Goal: Task Accomplishment & Management: Manage account settings

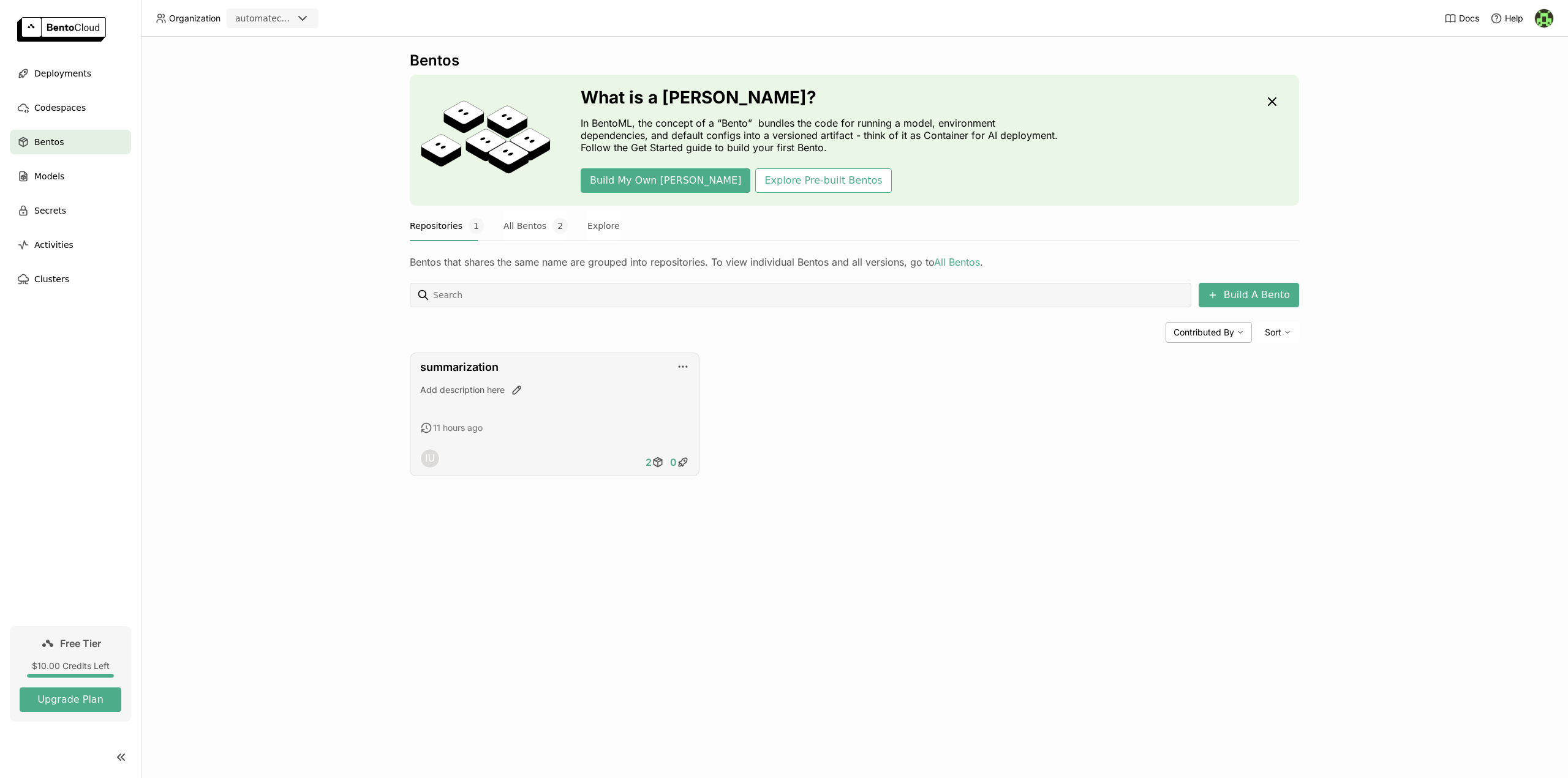
click at [574, 376] on div "summarization Add description here 11 hours ago IU 2 0" at bounding box center [554, 414] width 290 height 124
click at [684, 366] on icon "button" at bounding box center [682, 366] width 12 height 12
click at [699, 405] on div "Deploy Latest" at bounding box center [711, 404] width 53 height 11
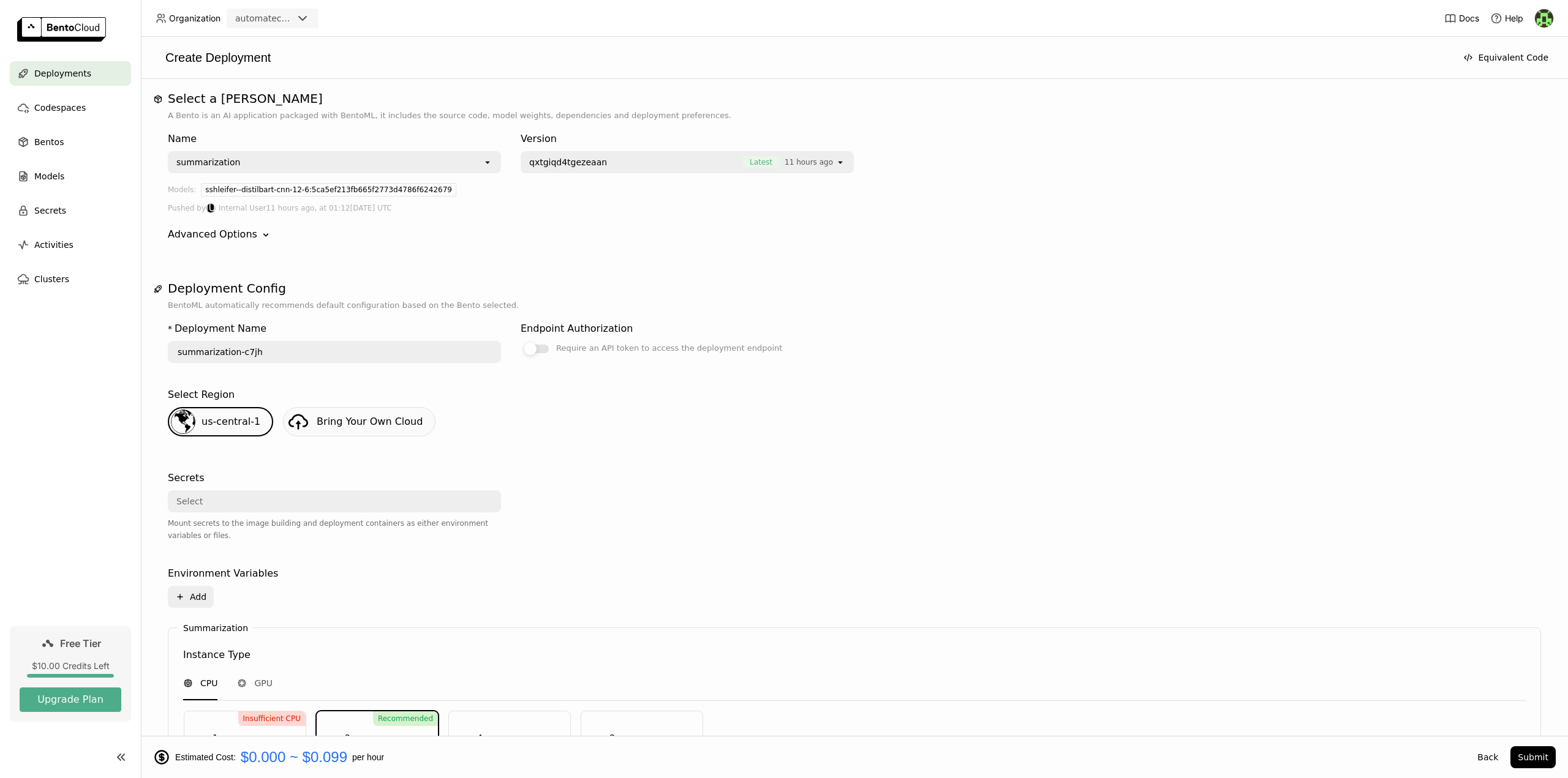
click at [542, 349] on div at bounding box center [536, 349] width 25 height 8
click at [521, 341] on input "Require an API token to access the deployment endpoint" at bounding box center [521, 341] width 0 height 0
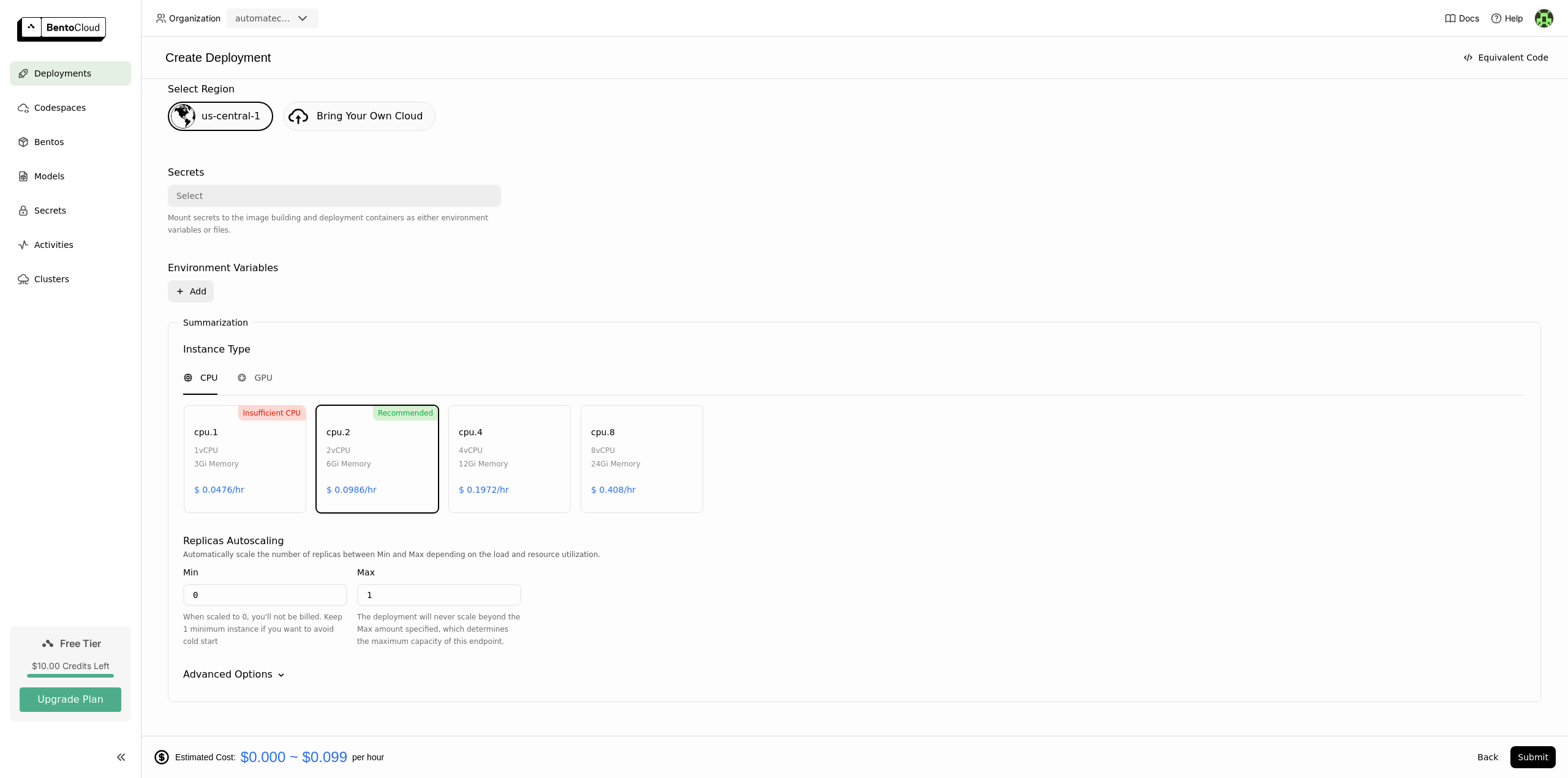
scroll to position [306, 0]
click at [1044, 552] on div "Automatically scale the number of replicas between Min and Max depending on the…" at bounding box center [854, 553] width 1343 height 12
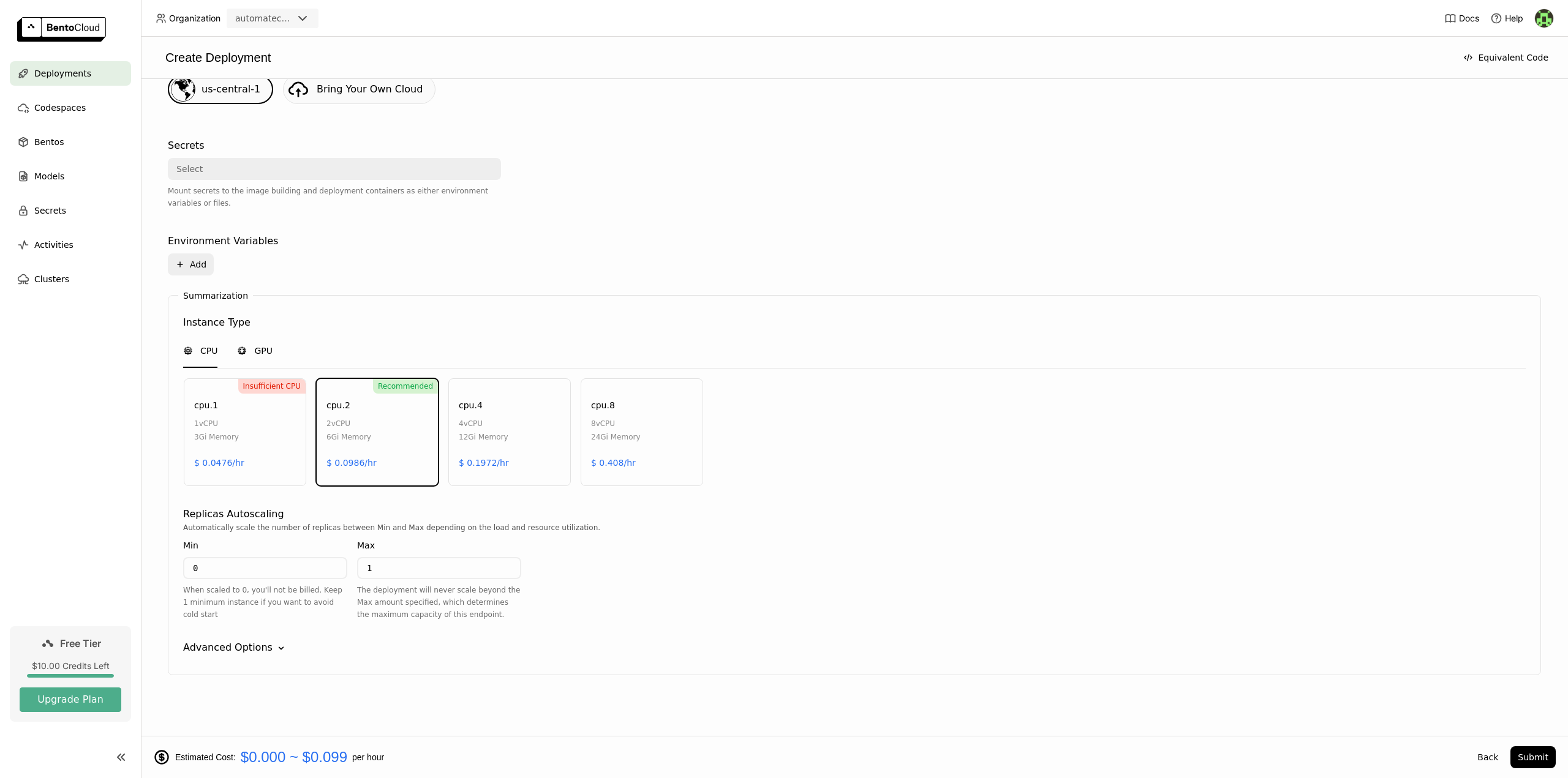
click at [256, 352] on span "GPU" at bounding box center [263, 350] width 18 height 12
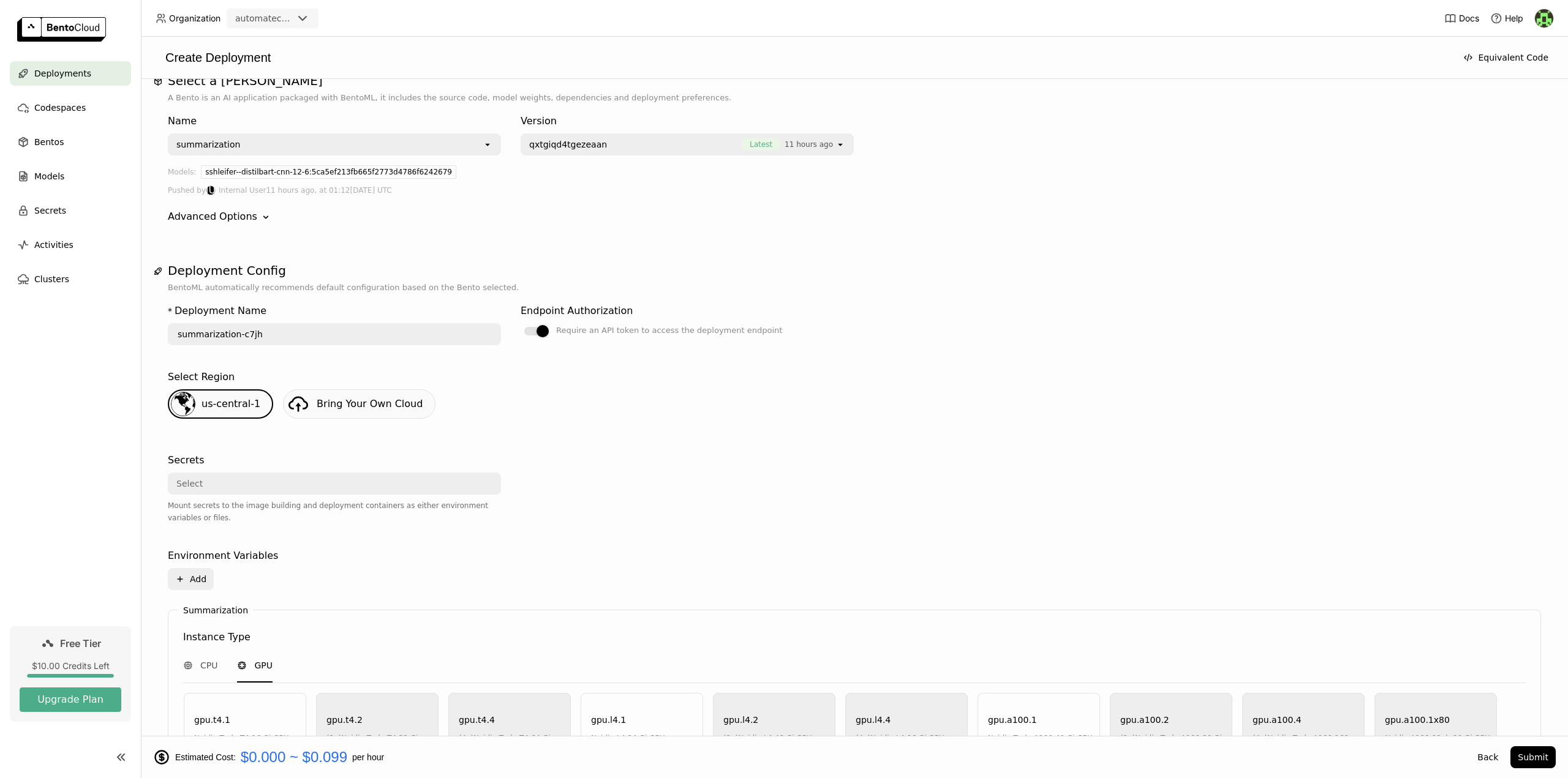
scroll to position [0, 0]
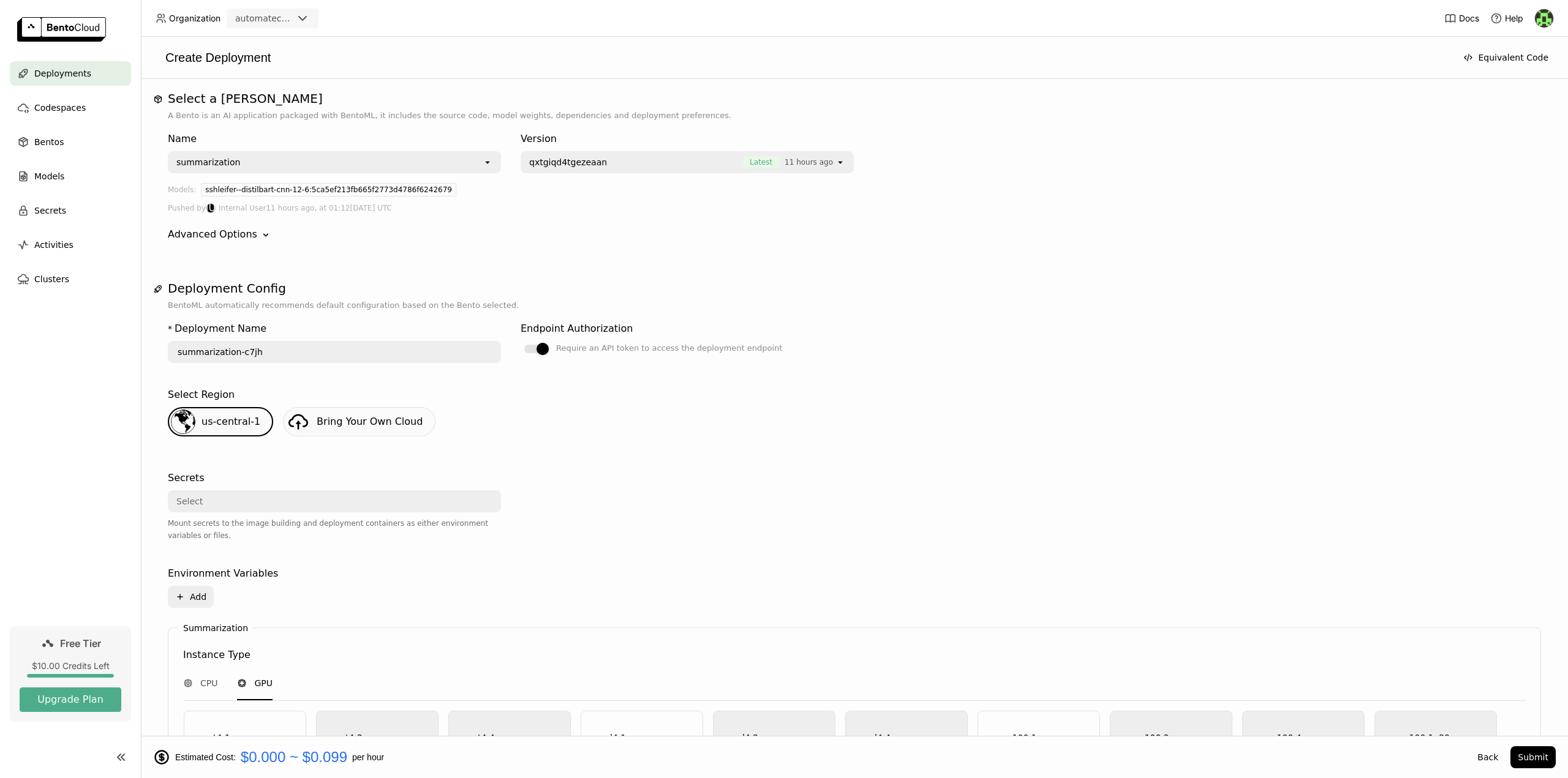
click at [63, 75] on span "Deployments" at bounding box center [63, 73] width 57 height 15
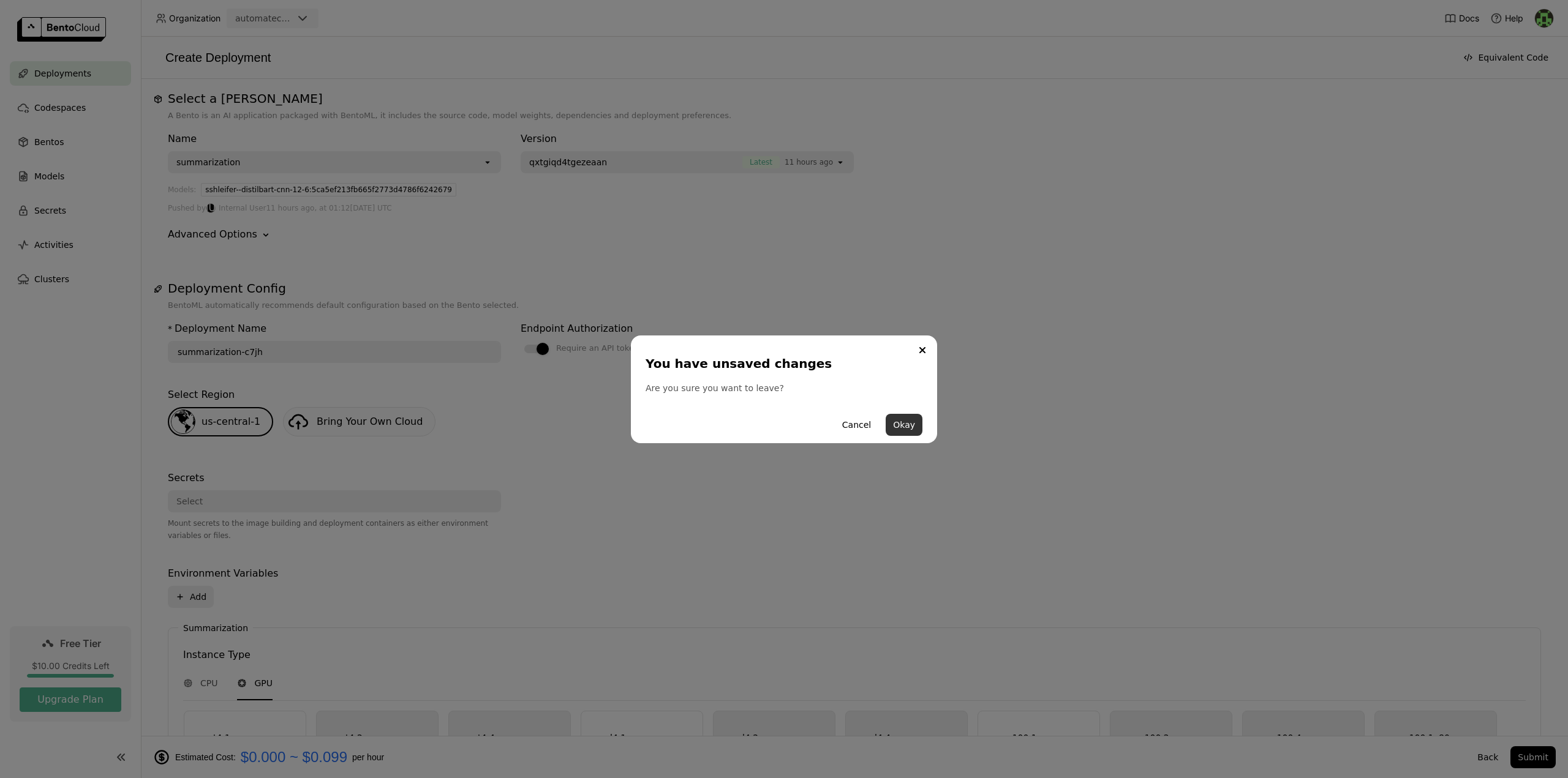
click at [905, 426] on button "Okay" at bounding box center [904, 424] width 37 height 22
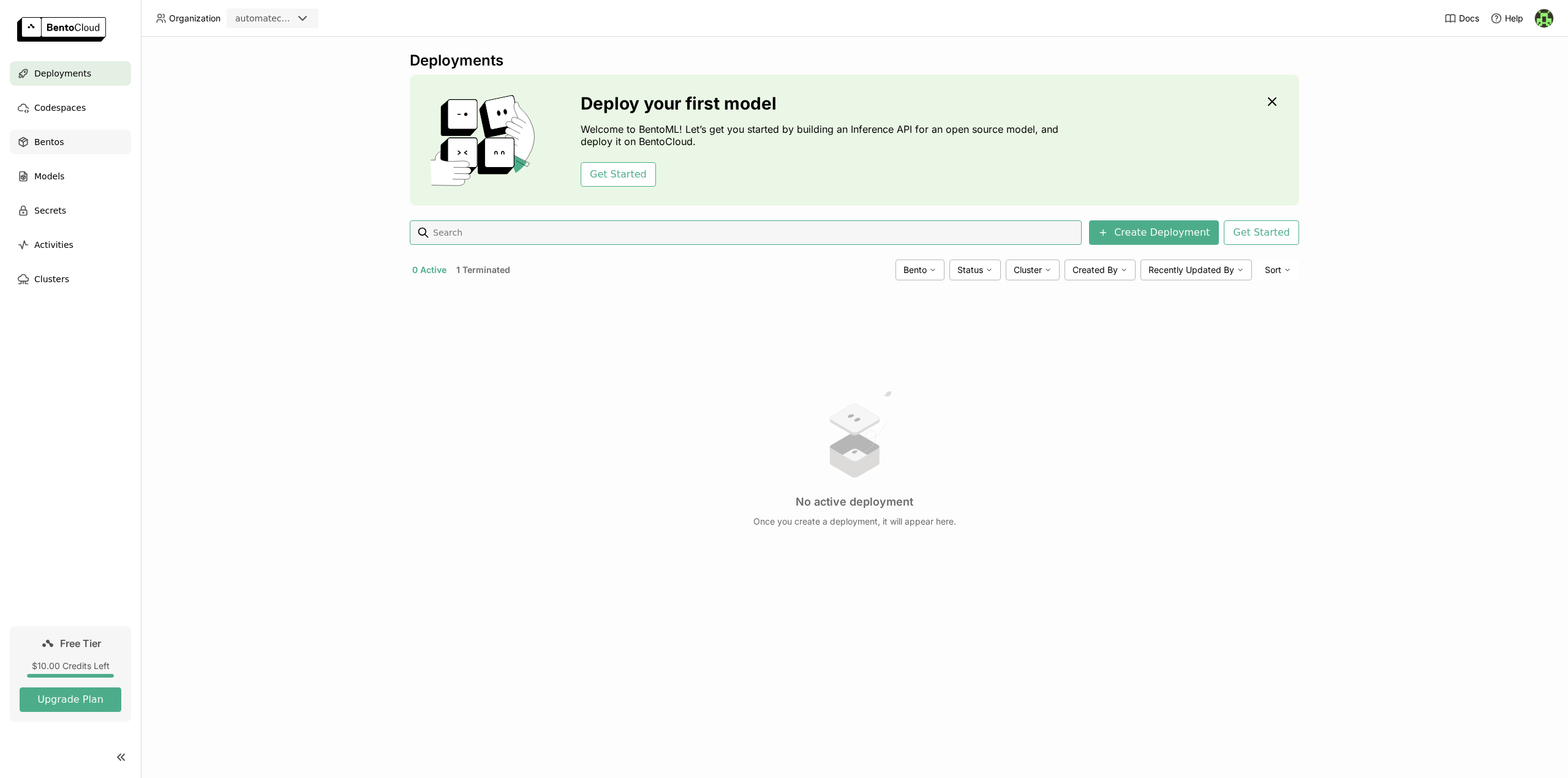
click at [52, 148] on span "Bentos" at bounding box center [49, 142] width 30 height 15
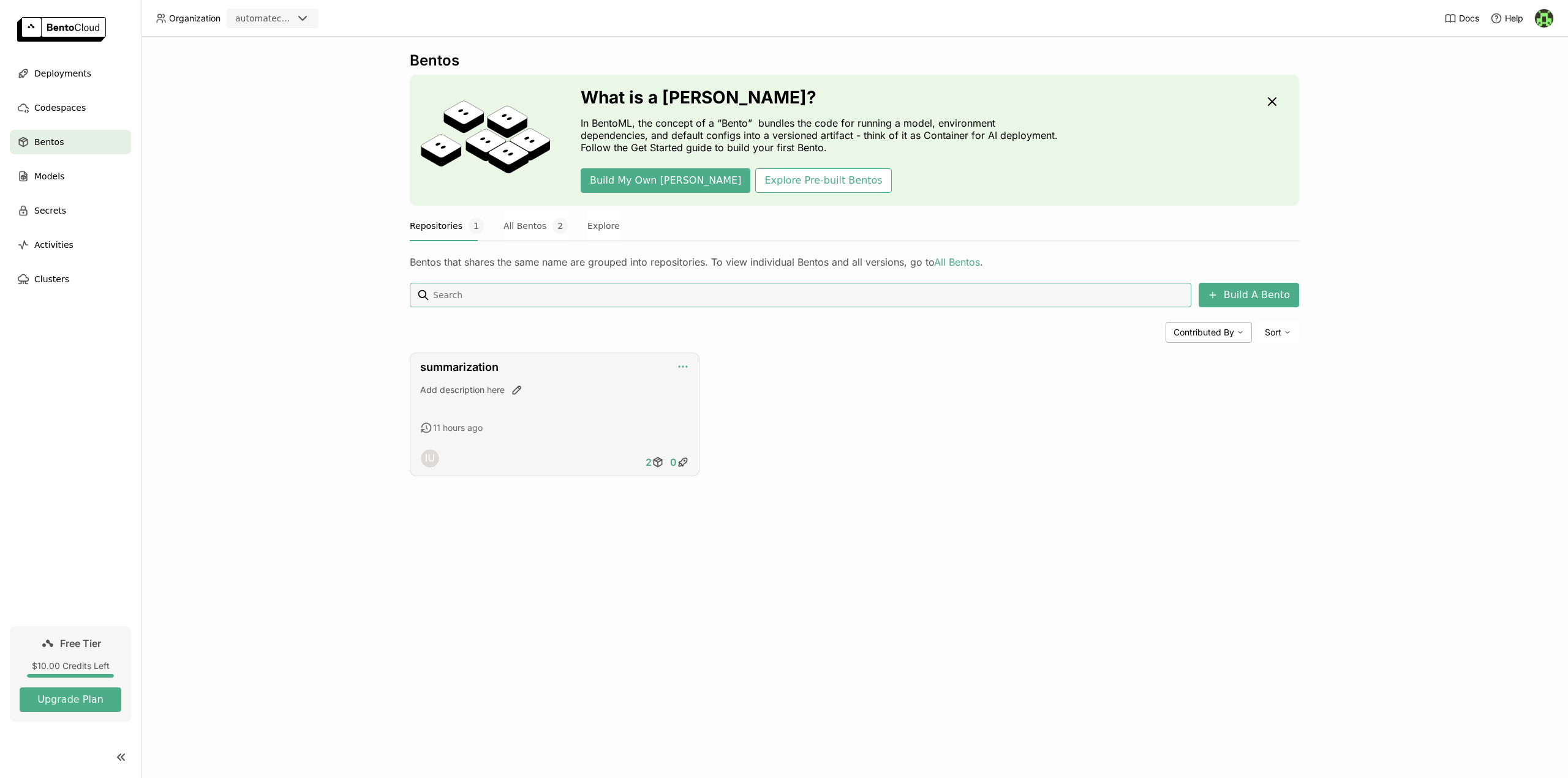
click at [684, 368] on icon "button" at bounding box center [682, 366] width 12 height 12
click at [470, 365] on link "summarization" at bounding box center [459, 367] width 78 height 13
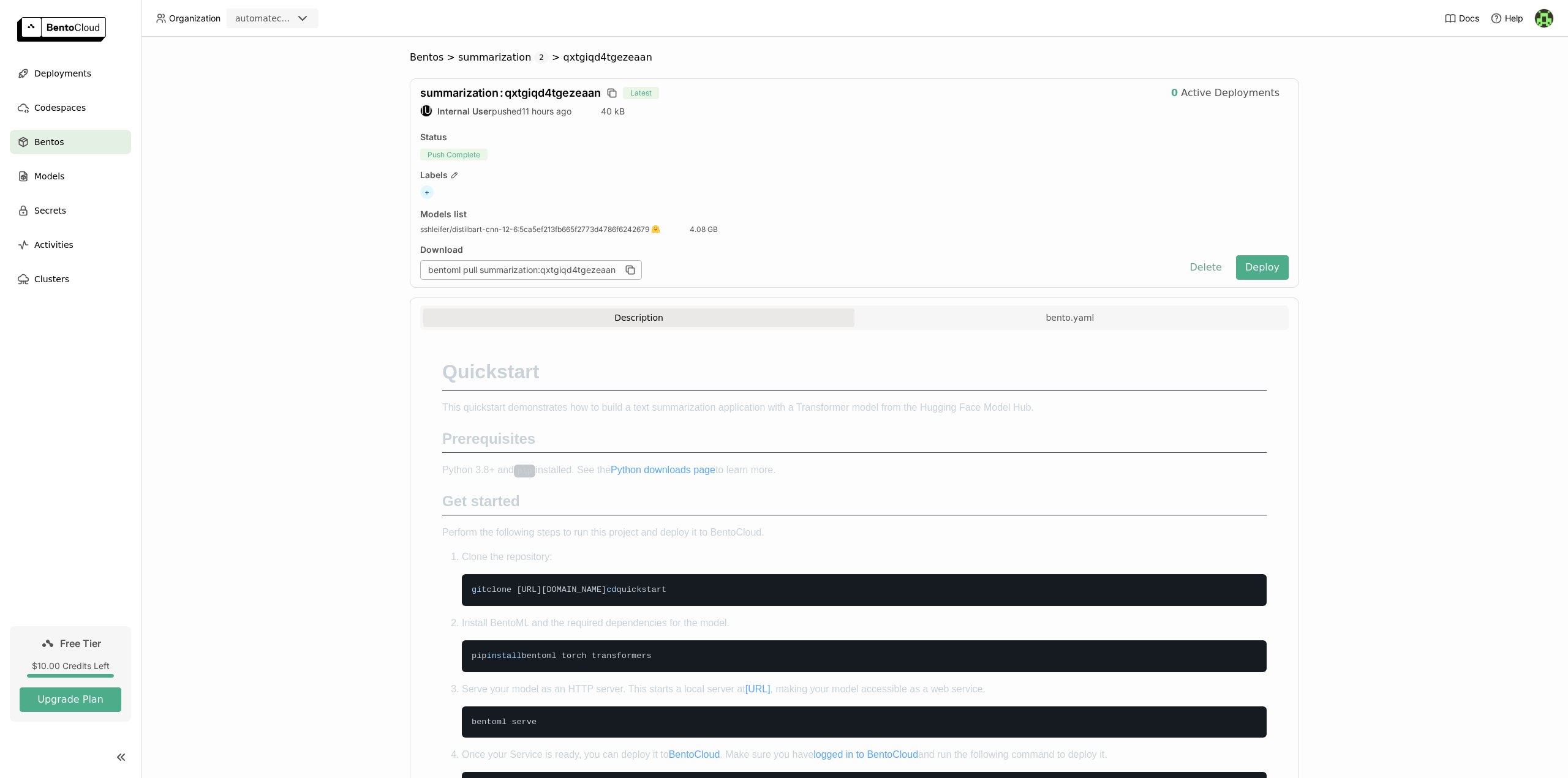
click at [1198, 265] on button "Delete" at bounding box center [1206, 268] width 51 height 25
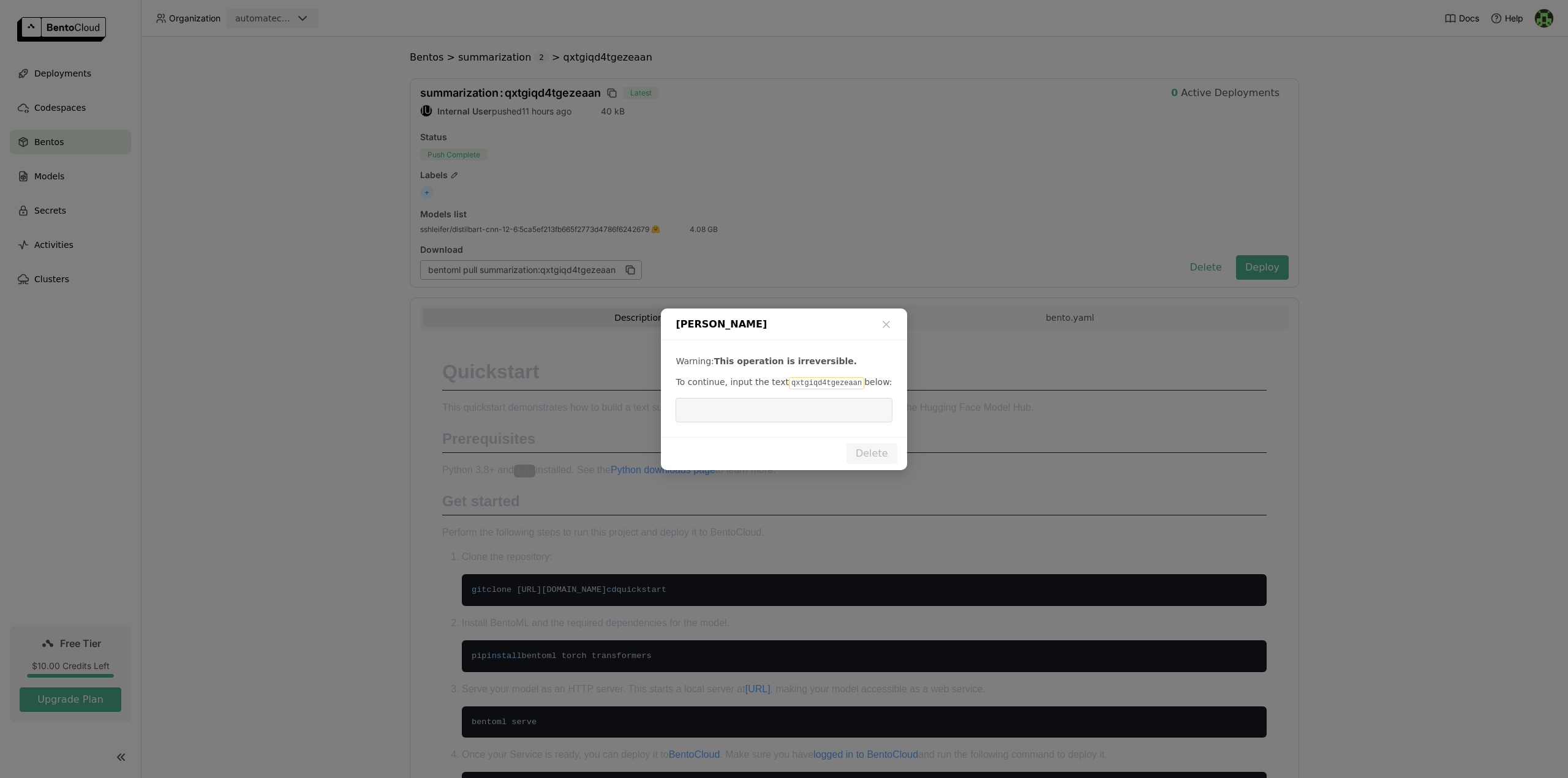
click at [789, 381] on code "qxtgiqd4tgezeaan" at bounding box center [826, 383] width 76 height 12
click at [825, 387] on code "qxtgiqd4tgezeaan" at bounding box center [826, 383] width 76 height 12
drag, startPoint x: 843, startPoint y: 381, endPoint x: 781, endPoint y: 381, distance: 62.0
click at [789, 381] on code "qxtgiqd4tgezeaan" at bounding box center [826, 383] width 76 height 12
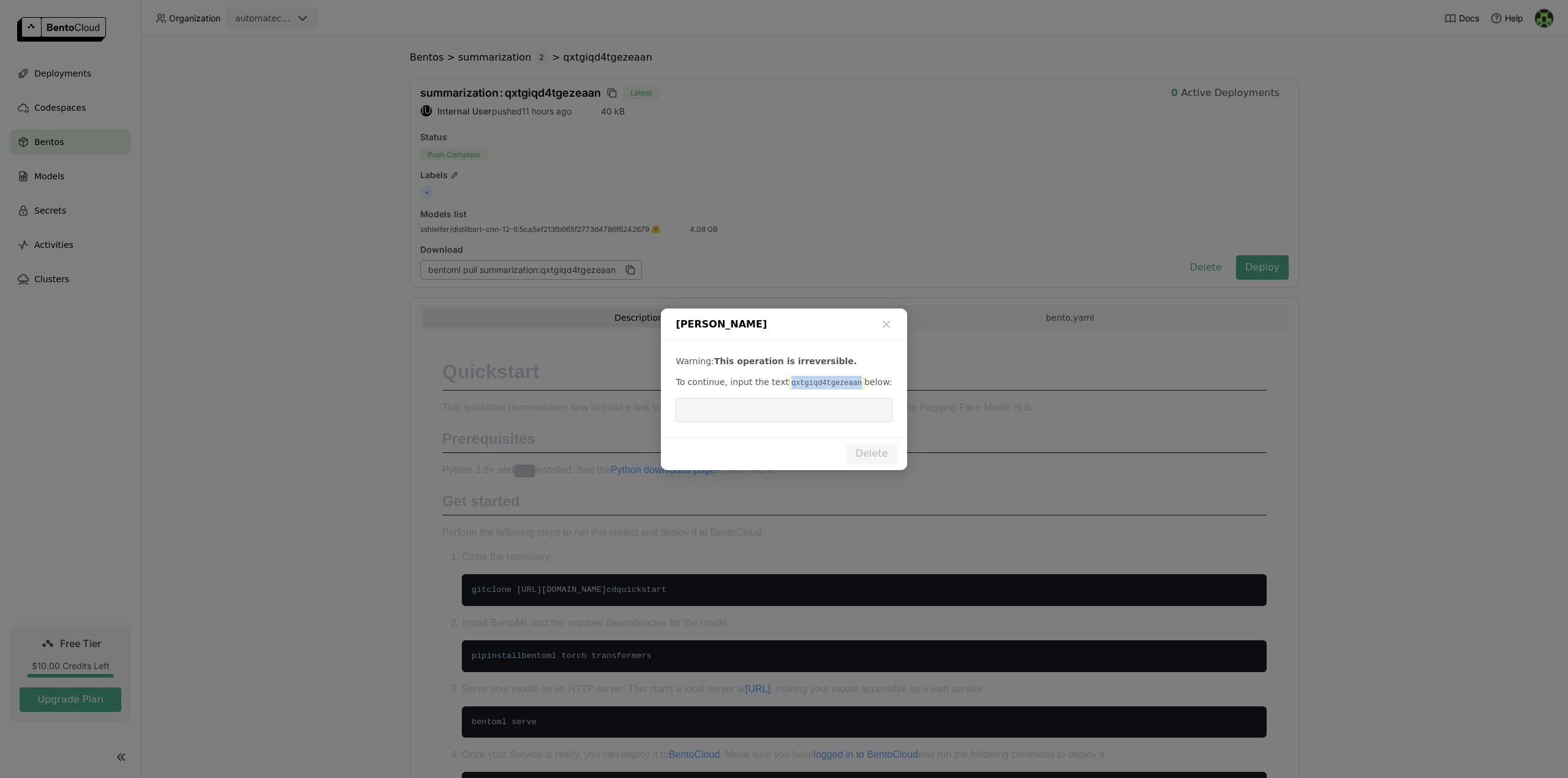
copy code "qxtgiqd4tgezeaan"
click at [758, 414] on input "dialog" at bounding box center [783, 409] width 201 height 23
paste input "qxtgiqd4tgezeaan"
type input "qxtgiqd4tgezeaan"
click at [872, 451] on button "Delete" at bounding box center [872, 453] width 51 height 20
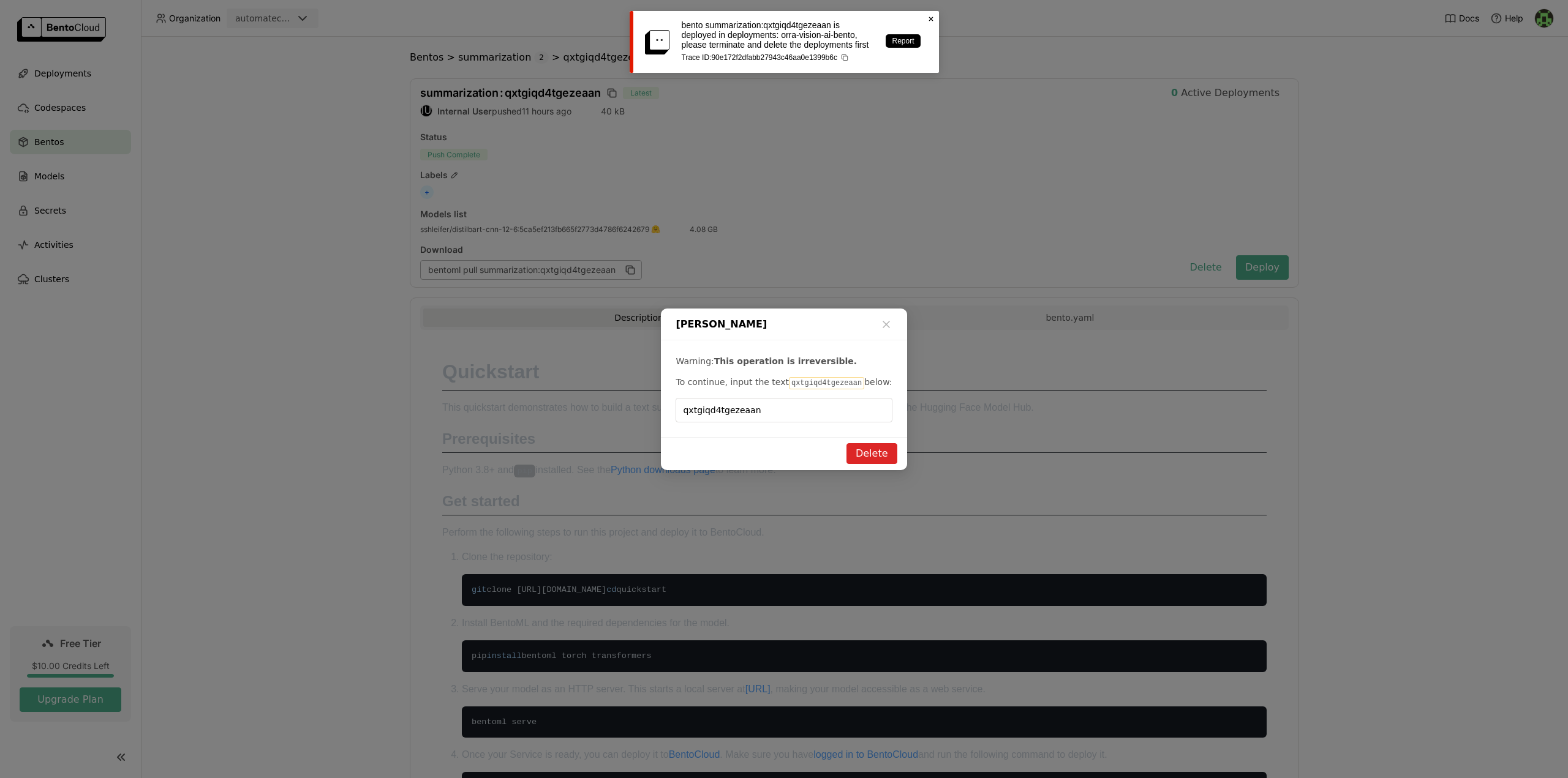
click at [932, 20] on icon at bounding box center [931, 19] width 4 height 4
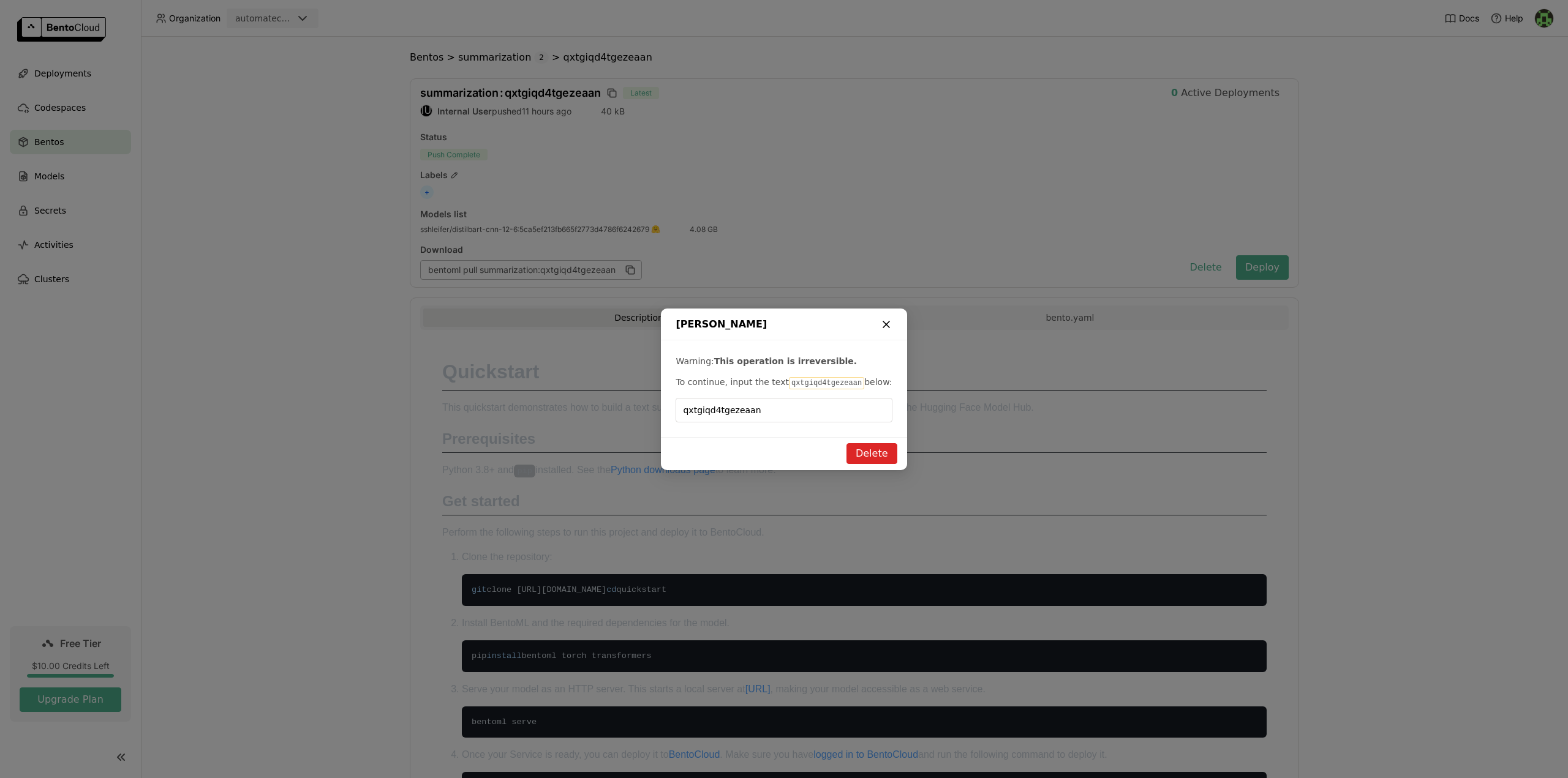
click at [887, 322] on icon "dialog" at bounding box center [886, 324] width 12 height 12
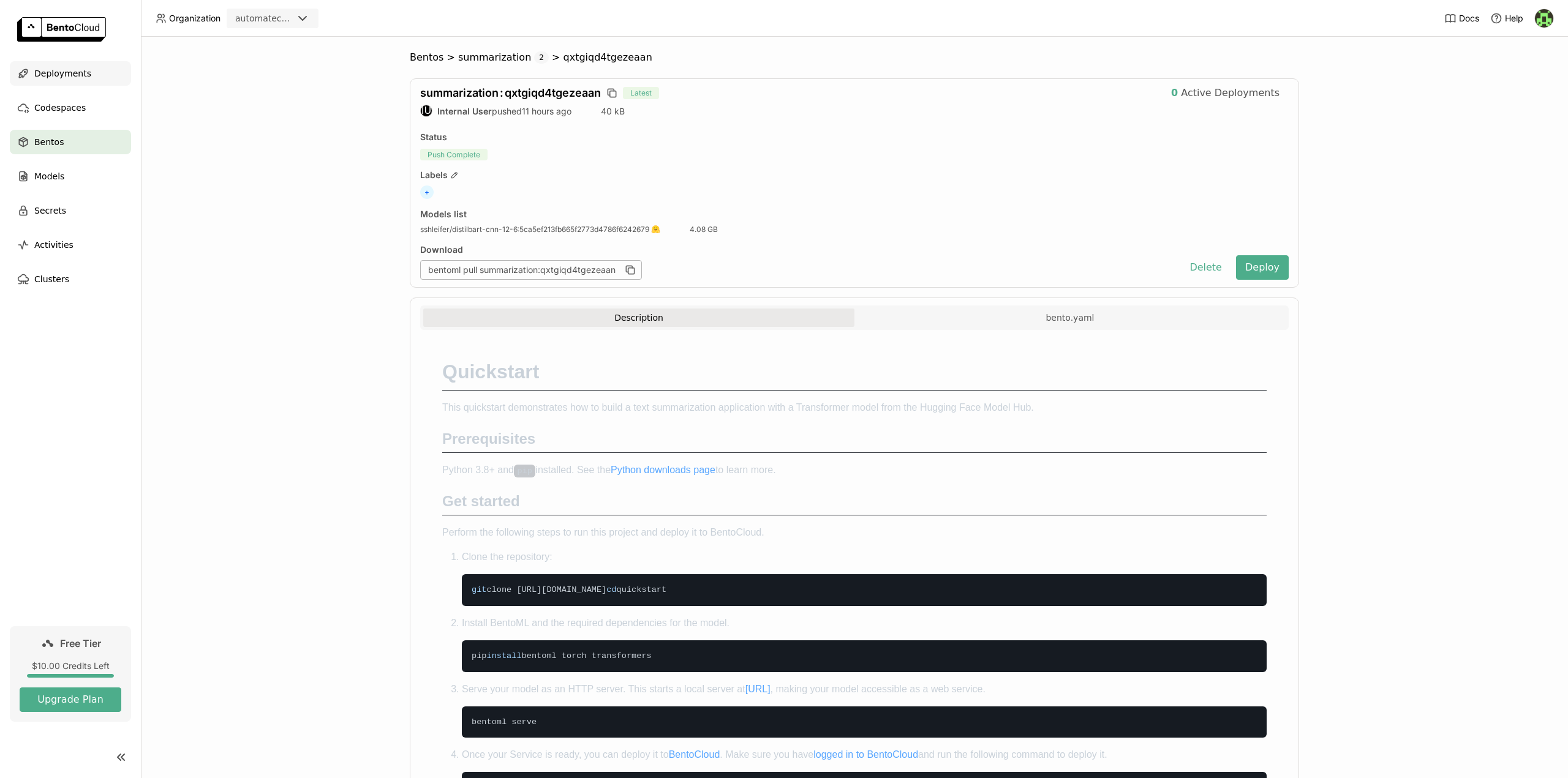
click at [64, 75] on span "Deployments" at bounding box center [63, 73] width 57 height 15
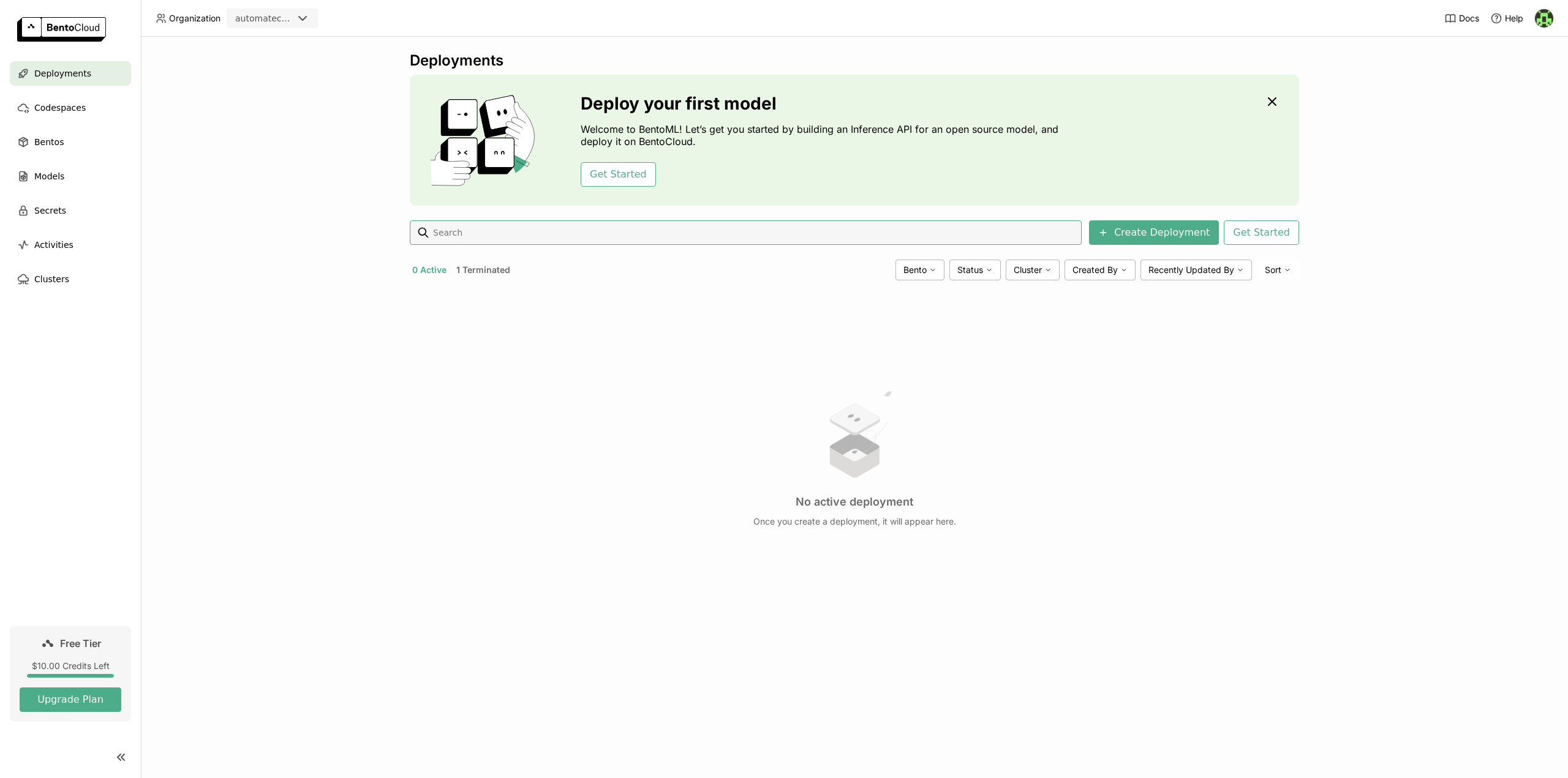
click at [485, 270] on button "1 Terminated" at bounding box center [483, 270] width 59 height 16
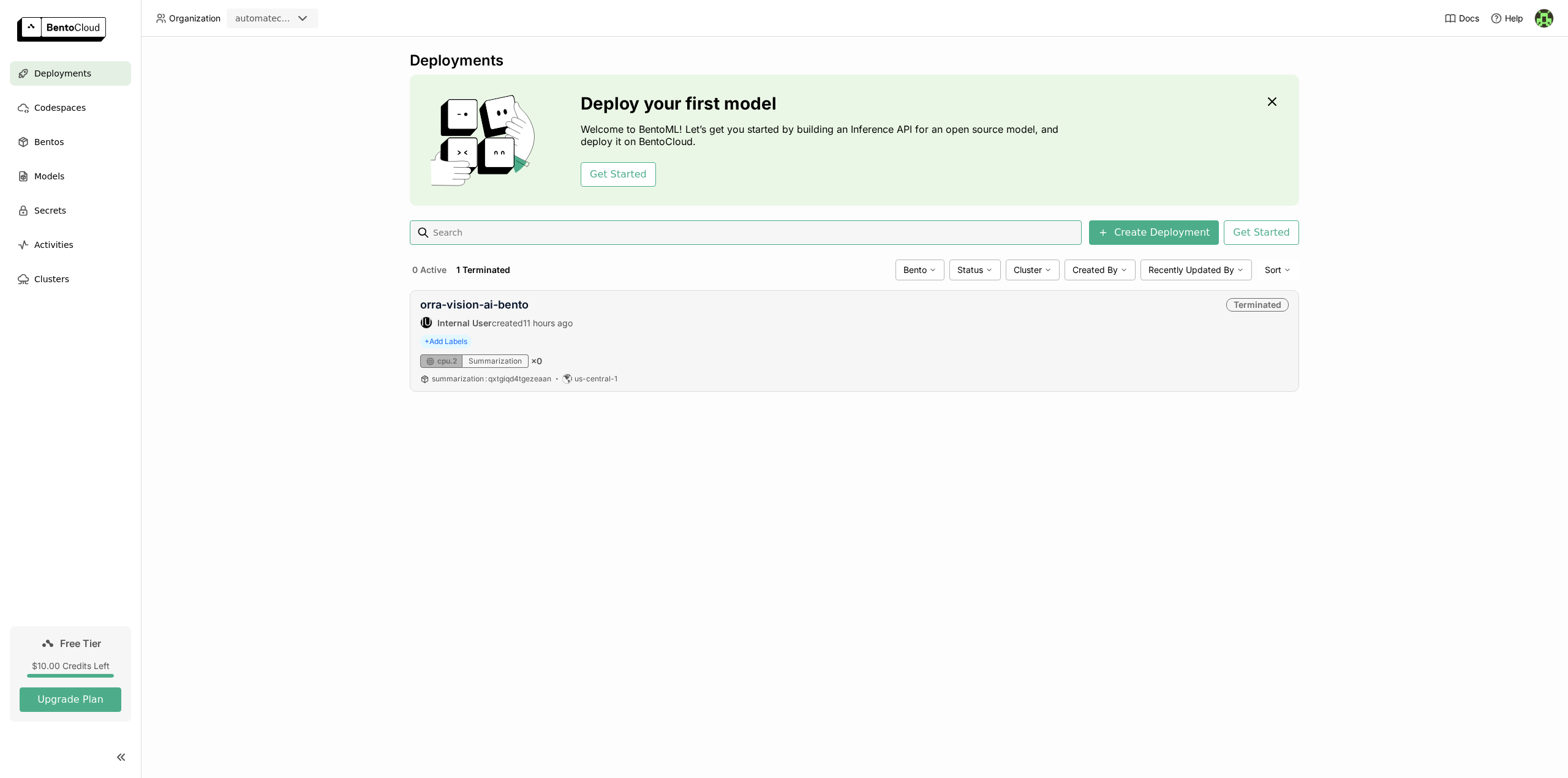
click at [661, 322] on div "orra-vision-ai-bento IU Internal User created 11 hours ago Terminated" at bounding box center [855, 313] width 869 height 30
click at [492, 304] on link "orra-vision-ai-bento" at bounding box center [474, 304] width 108 height 13
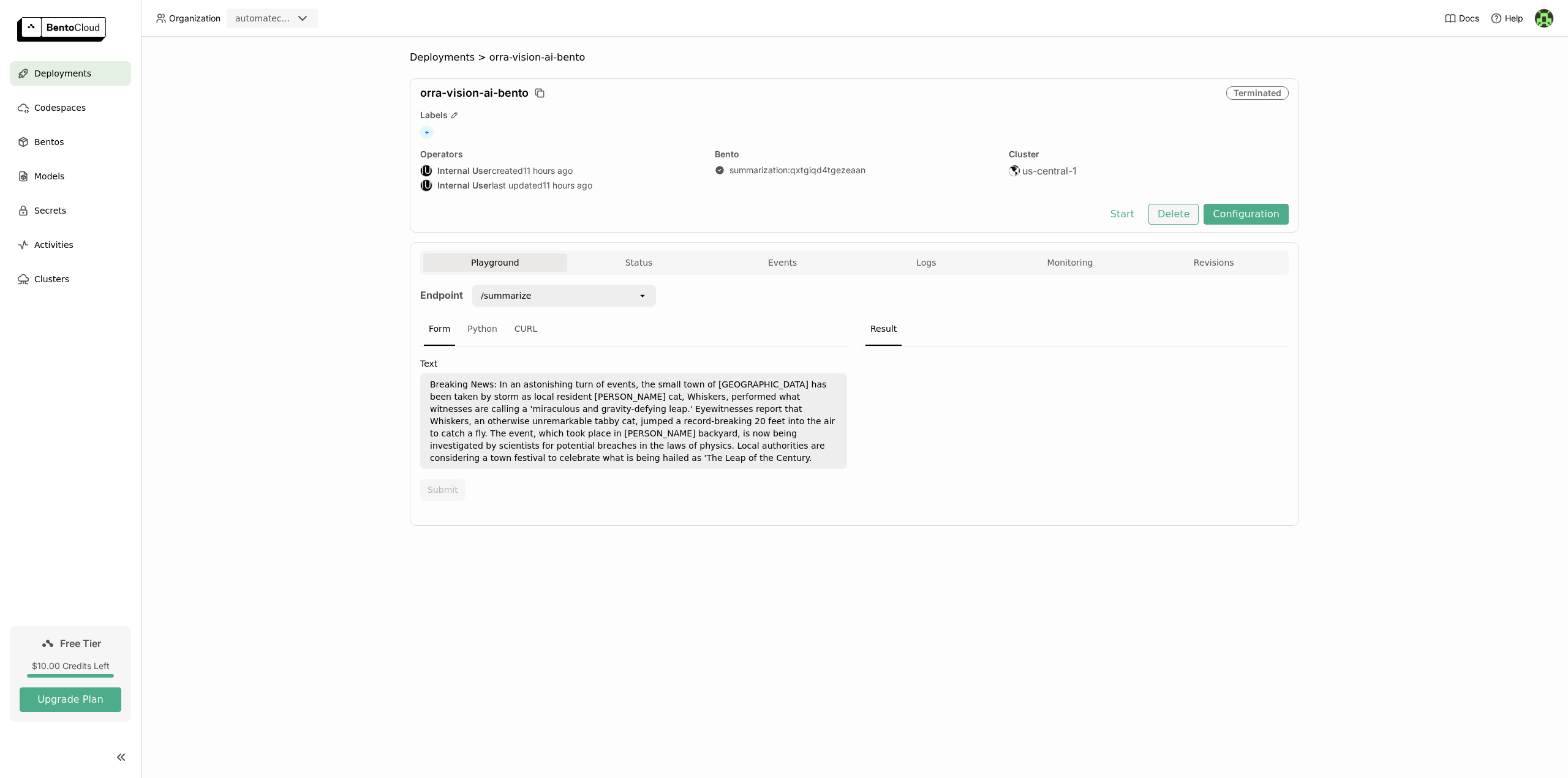
click at [1187, 215] on button "Delete" at bounding box center [1174, 214] width 51 height 20
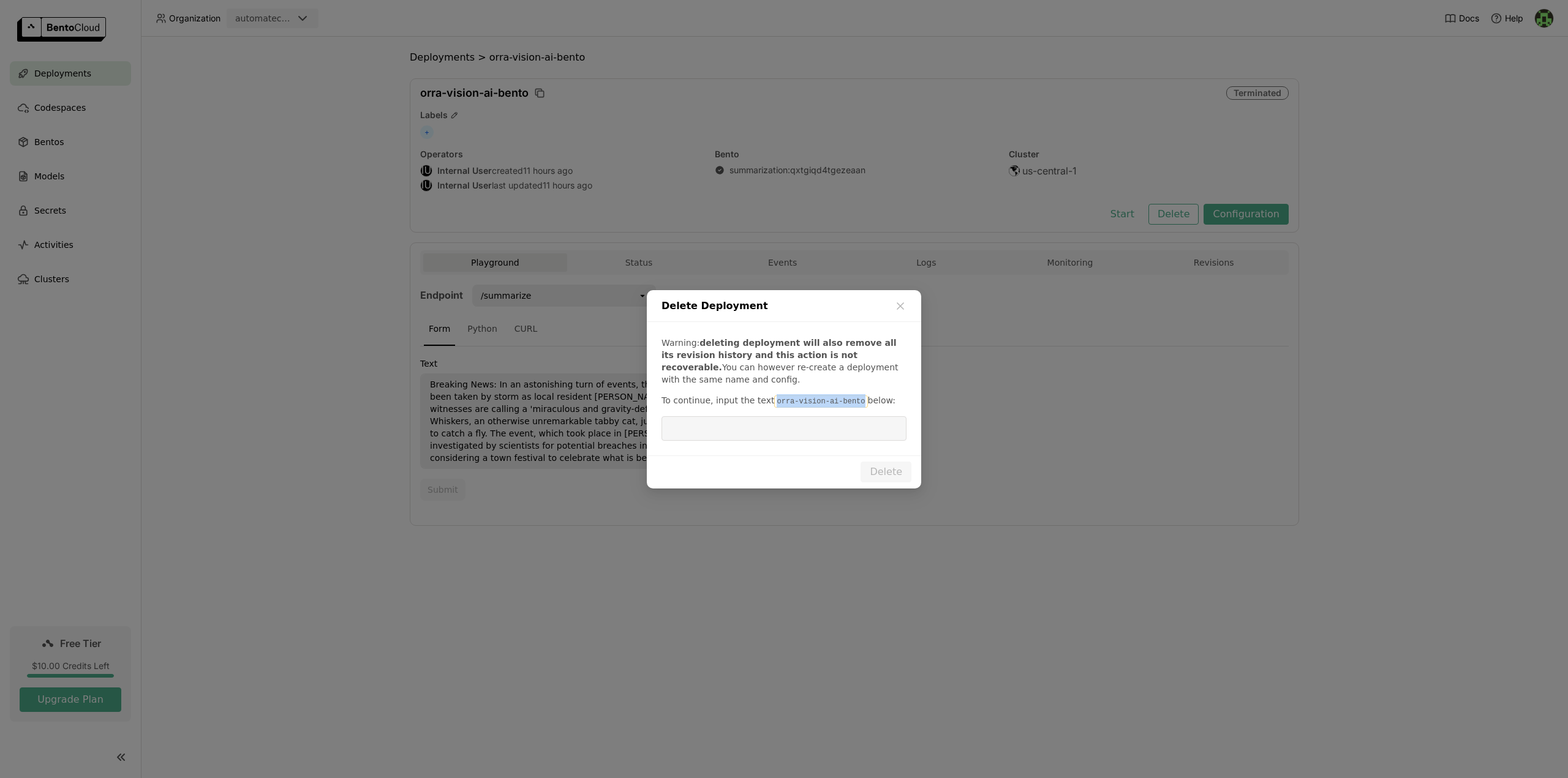
drag, startPoint x: 765, startPoint y: 401, endPoint x: 845, endPoint y: 403, distance: 80.0
click at [845, 403] on code "orra-vision-ai-bento" at bounding box center [821, 401] width 93 height 12
copy code "orra-vision-ai-bento"
click at [715, 431] on input "dialog" at bounding box center [784, 428] width 230 height 23
paste input "orra-vision-ai-bento"
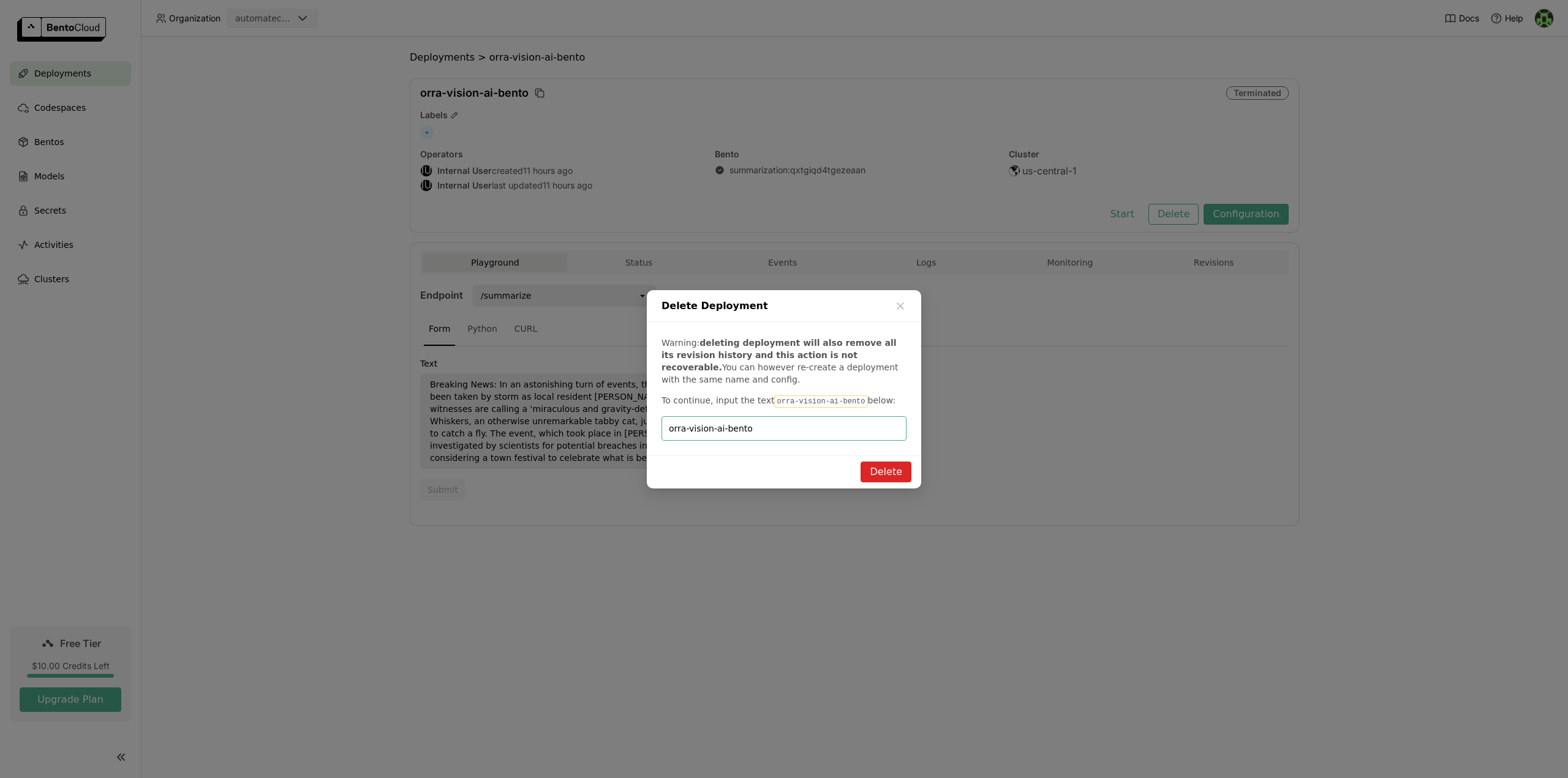
type input "orra-vision-ai-bento"
click at [898, 471] on button "Delete" at bounding box center [886, 472] width 51 height 20
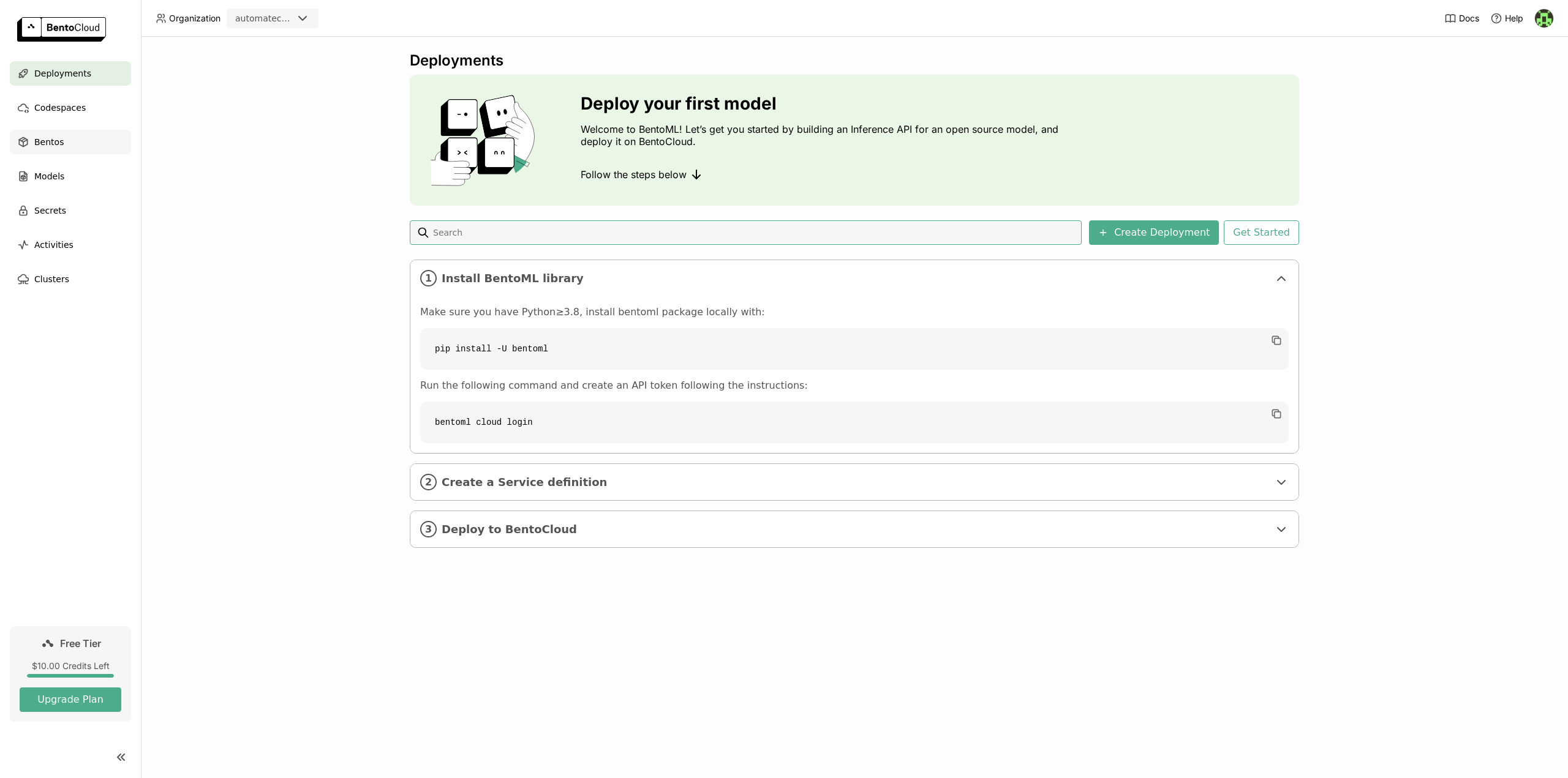
click at [47, 140] on span "Bentos" at bounding box center [49, 142] width 30 height 15
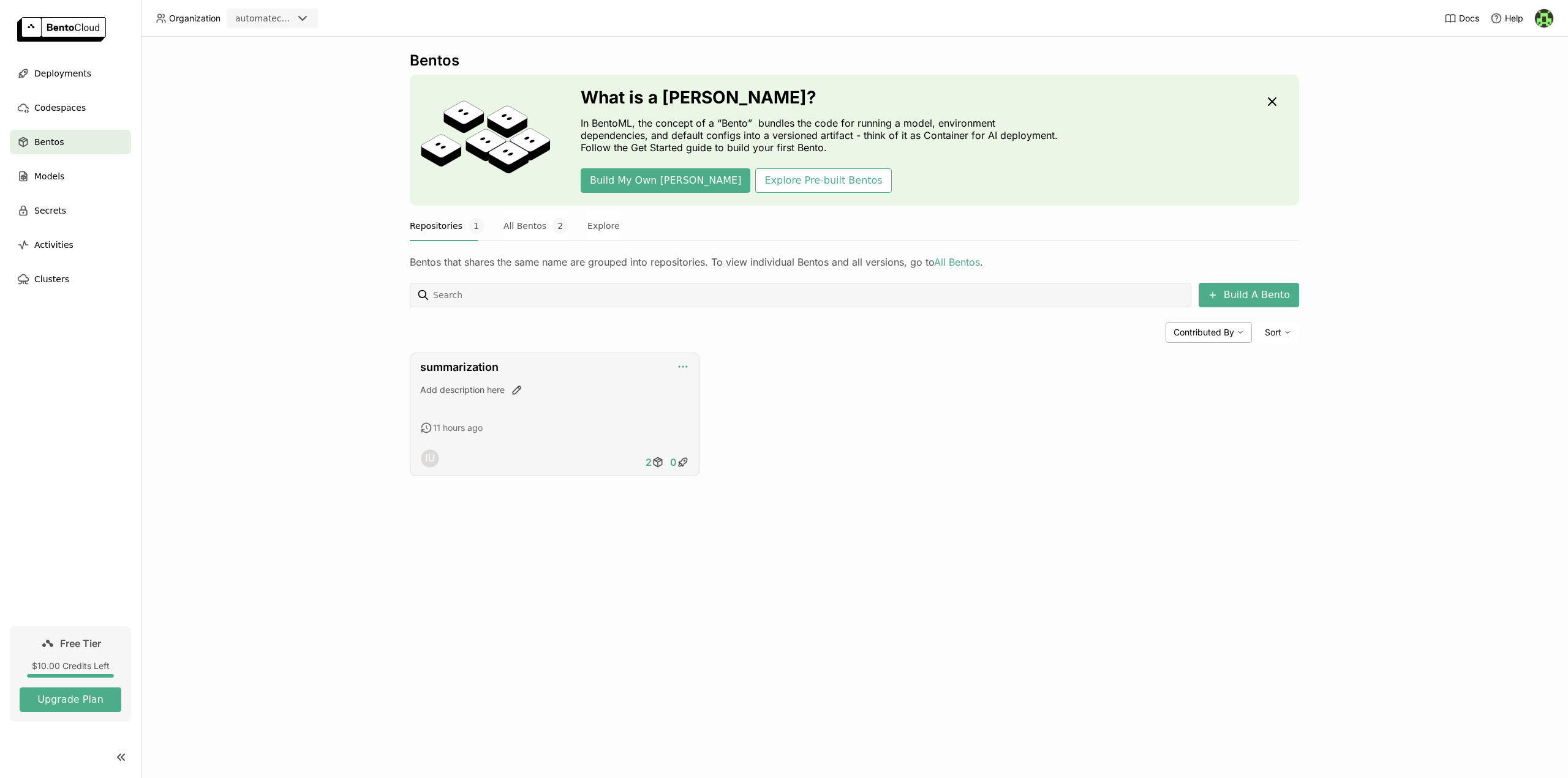
click at [682, 366] on icon "button" at bounding box center [682, 366] width 12 height 12
click at [588, 402] on div "Add description here" at bounding box center [554, 400] width 269 height 33
click at [477, 364] on link "summarization" at bounding box center [459, 367] width 78 height 13
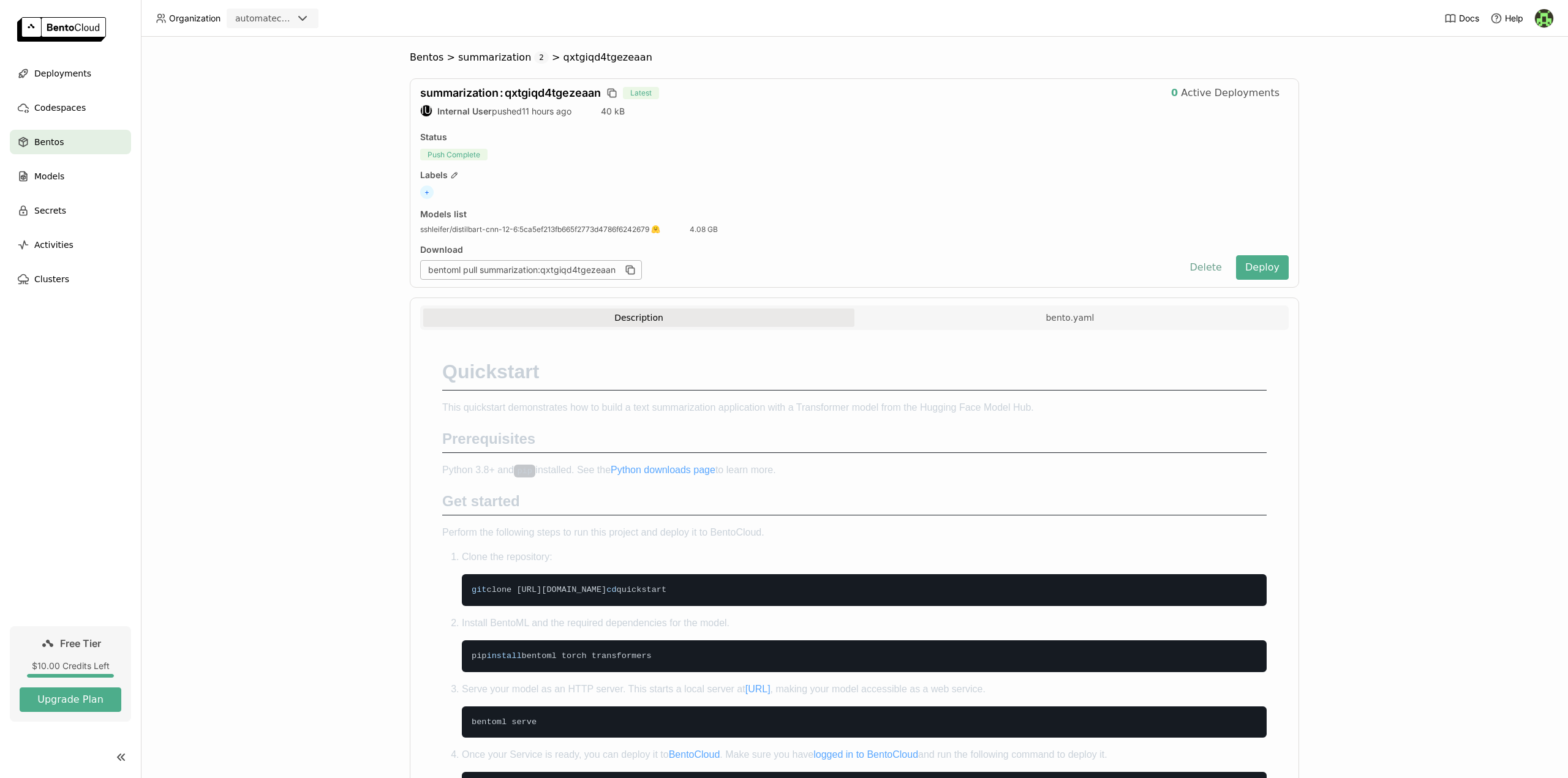
click at [1199, 267] on button "Delete" at bounding box center [1206, 268] width 51 height 25
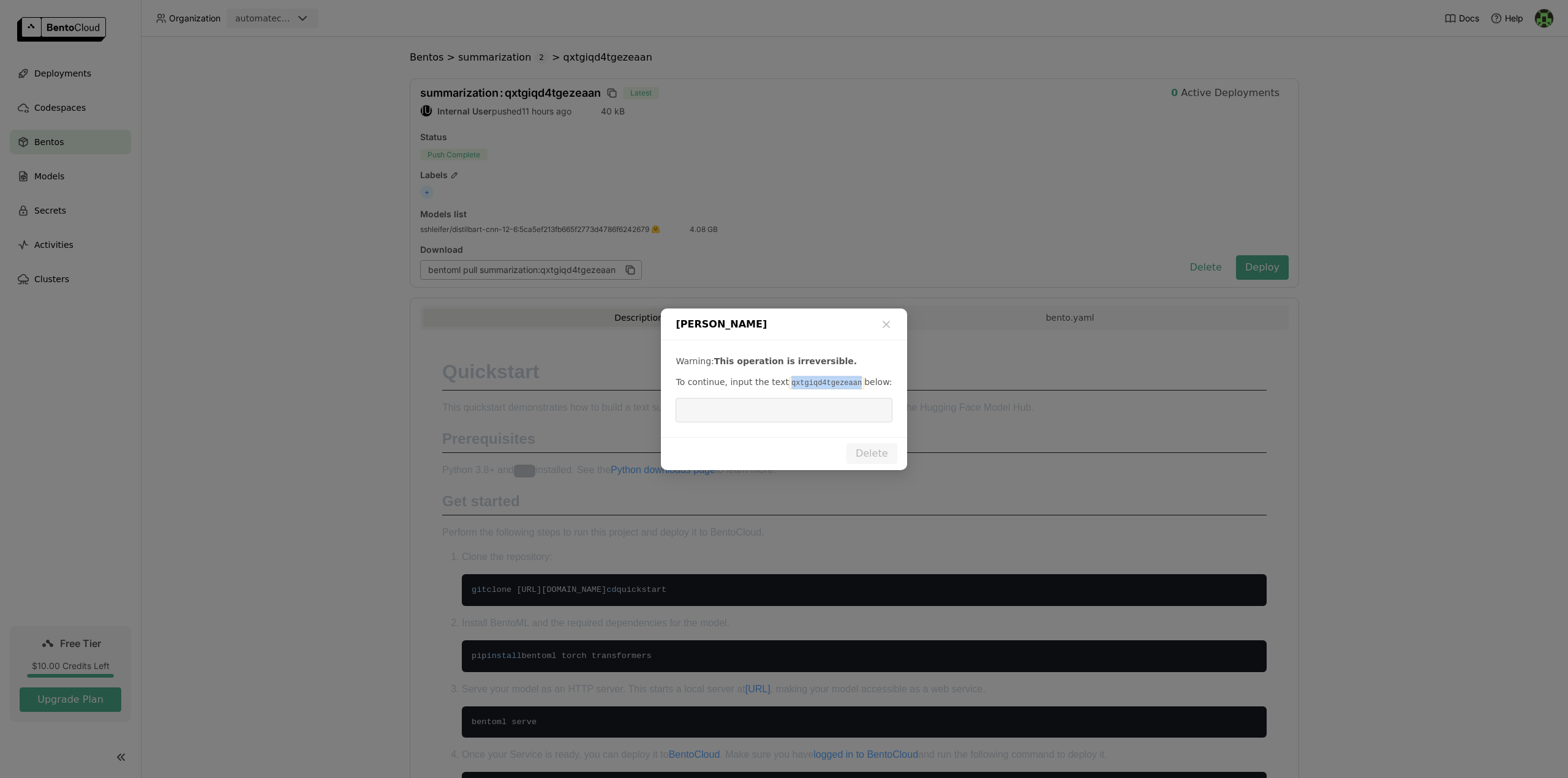
drag, startPoint x: 781, startPoint y: 380, endPoint x: 843, endPoint y: 382, distance: 62.0
click at [843, 382] on code "qxtgiqd4tgezeaan" at bounding box center [826, 383] width 76 height 12
copy code "qxtgiqd4tgezeaan"
click at [804, 411] on input "dialog" at bounding box center [783, 409] width 201 height 23
paste input "qxtgiqd4tgezeaan"
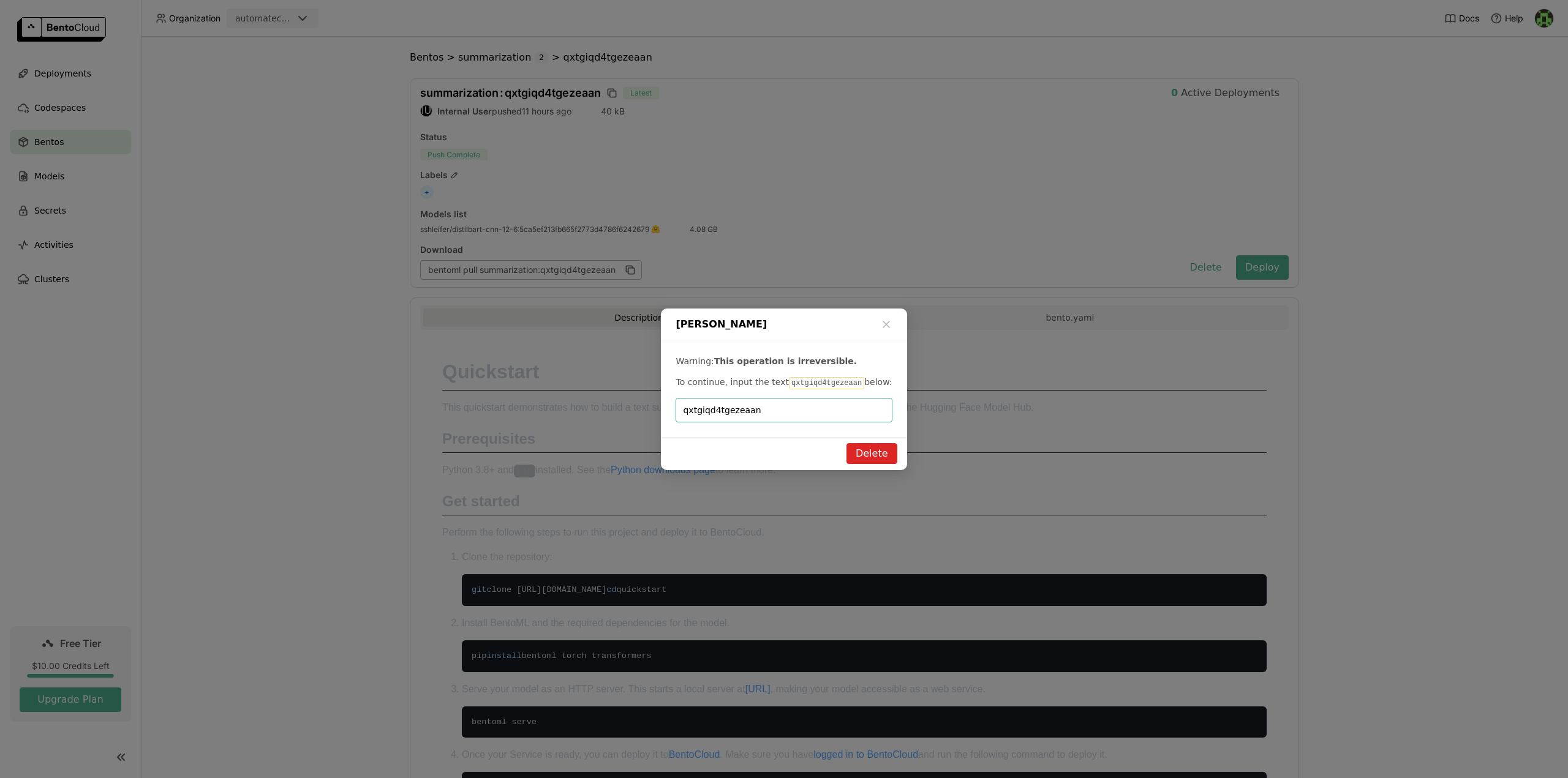
type input "qxtgiqd4tgezeaan"
click at [860, 454] on button "Delete" at bounding box center [872, 453] width 51 height 20
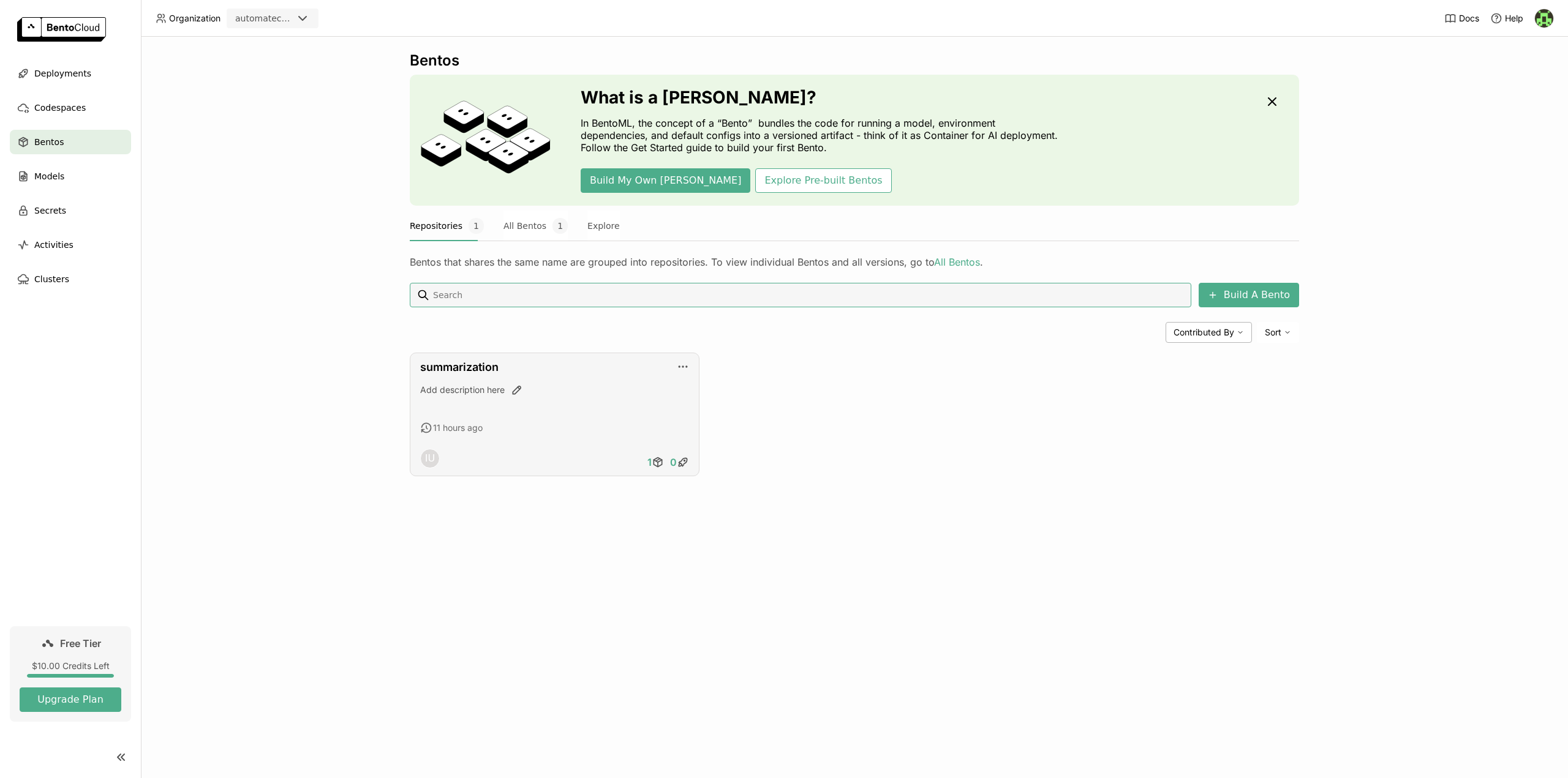
click at [598, 385] on div "Add description here" at bounding box center [554, 390] width 269 height 12
click at [441, 366] on link "summarization" at bounding box center [459, 367] width 78 height 13
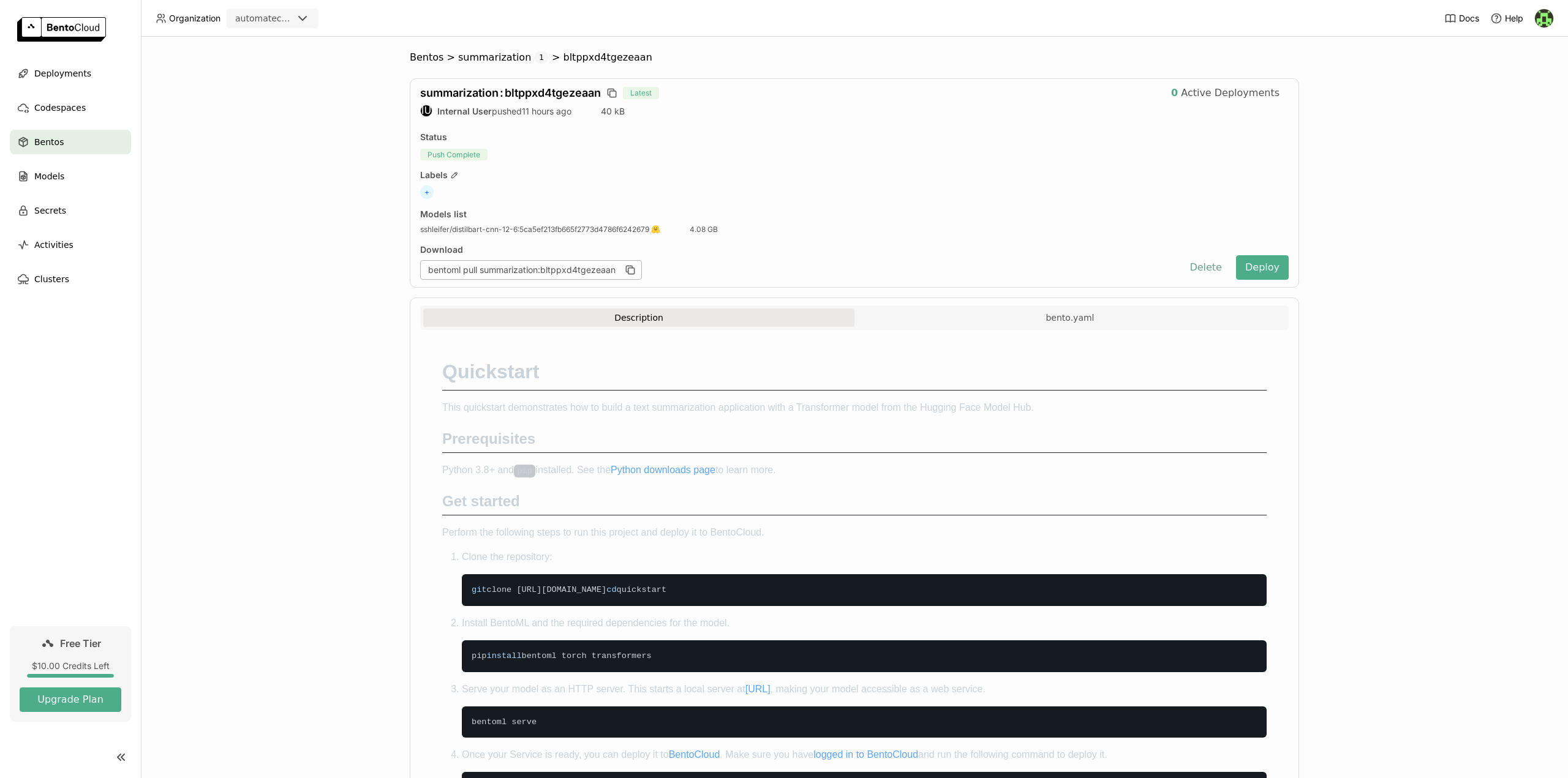
click at [1203, 267] on button "Delete" at bounding box center [1206, 268] width 51 height 25
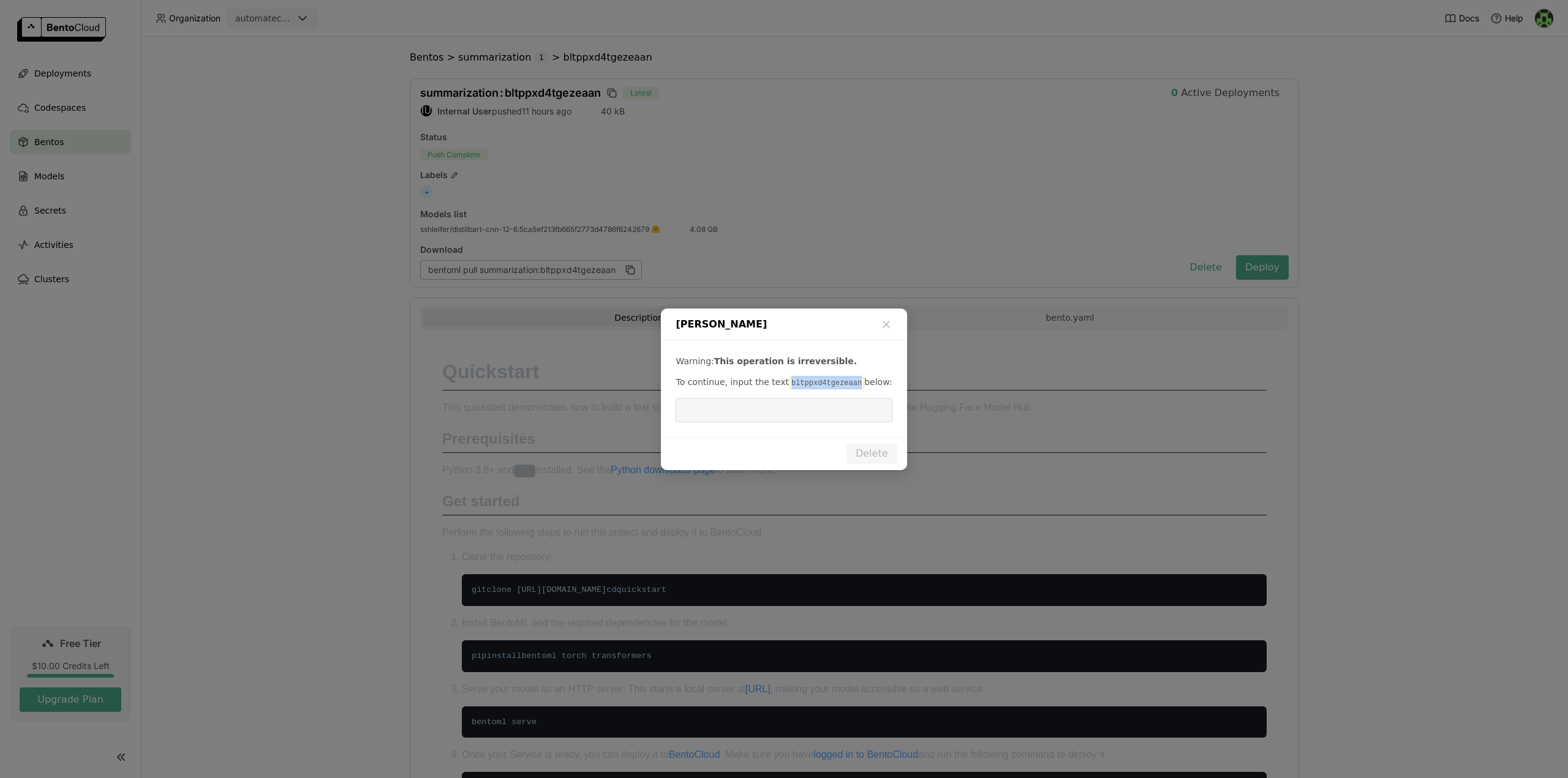
drag, startPoint x: 780, startPoint y: 385, endPoint x: 843, endPoint y: 381, distance: 63.1
click at [843, 381] on code "bltppxd4tgezeaan" at bounding box center [826, 383] width 76 height 12
copy code "bltppxd4tgezeaan"
click at [804, 402] on input "dialog" at bounding box center [783, 409] width 201 height 23
paste input "bltppxd4tgezeaan"
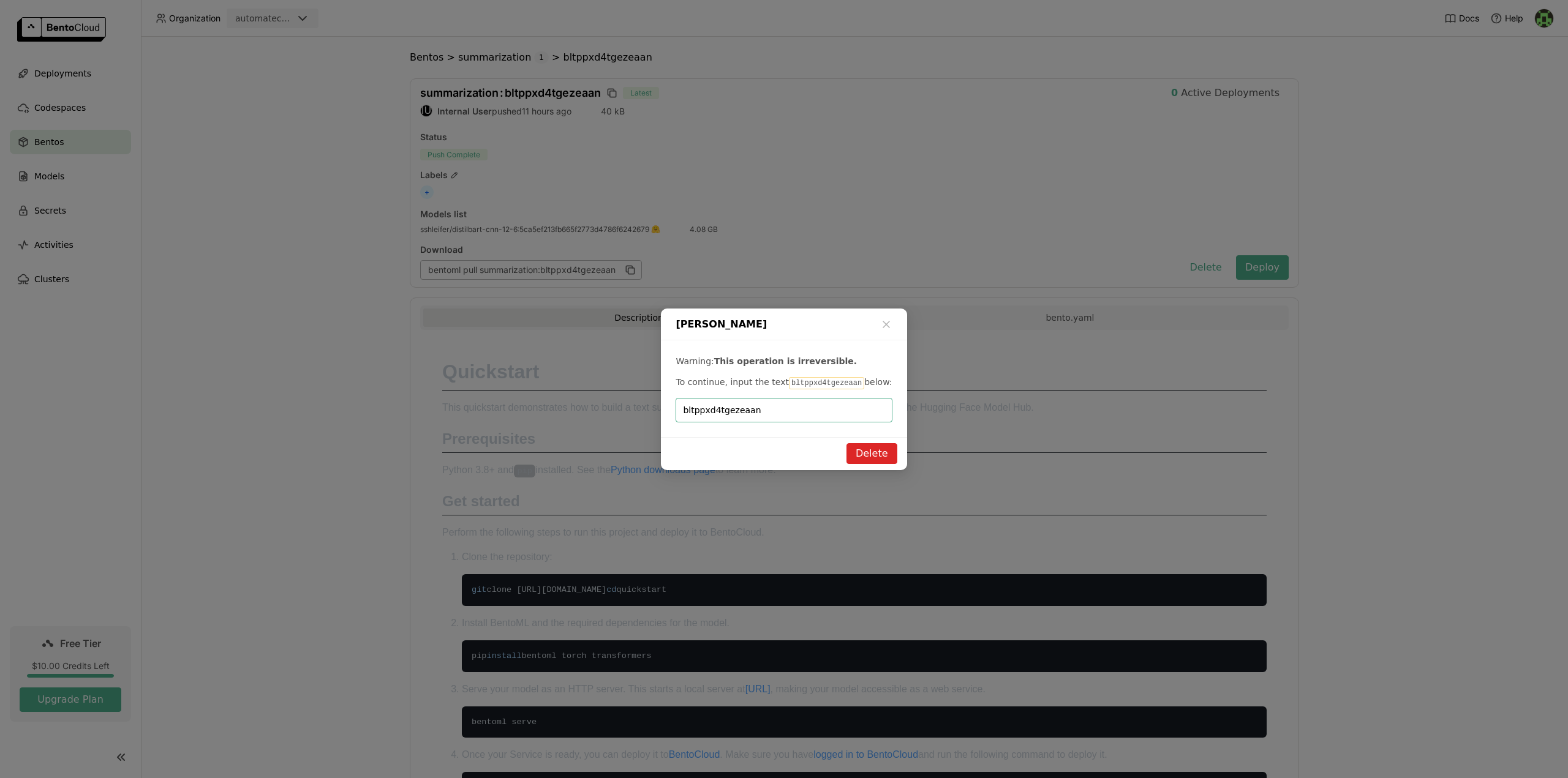
type input "bltppxd4tgezeaan"
click at [882, 450] on button "Delete" at bounding box center [872, 453] width 51 height 20
